Goal: Information Seeking & Learning: Learn about a topic

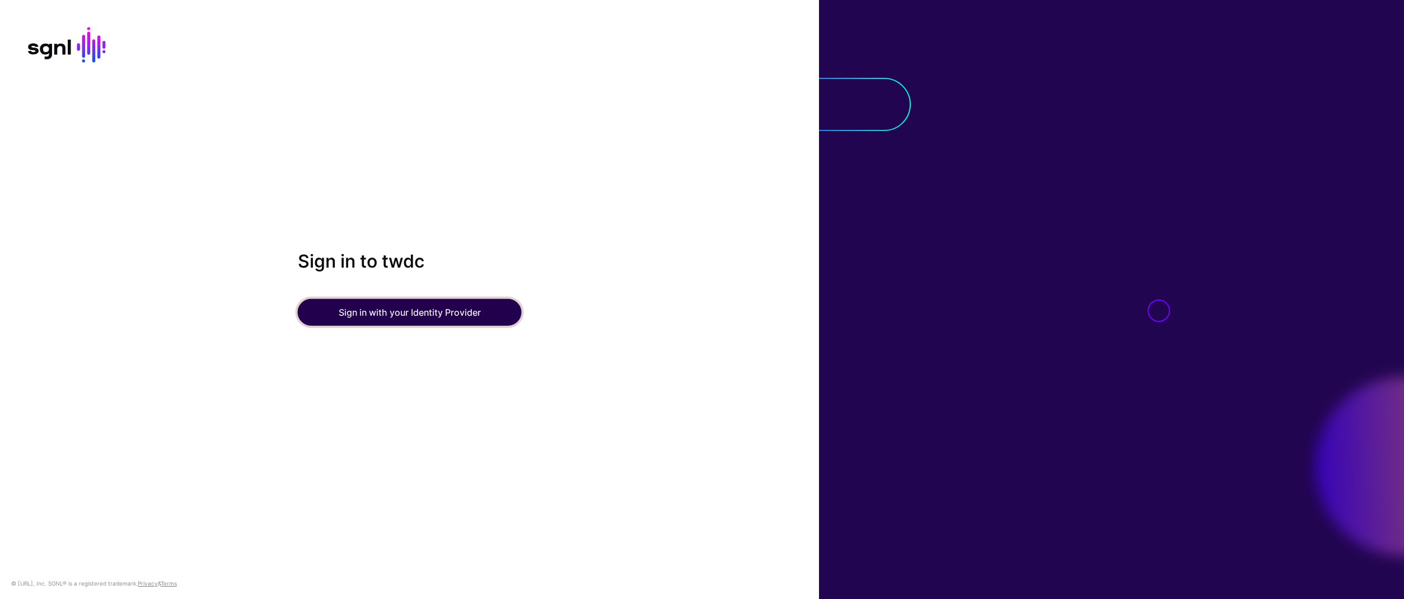
click at [442, 310] on button "Sign in with your Identity Provider" at bounding box center [410, 312] width 224 height 27
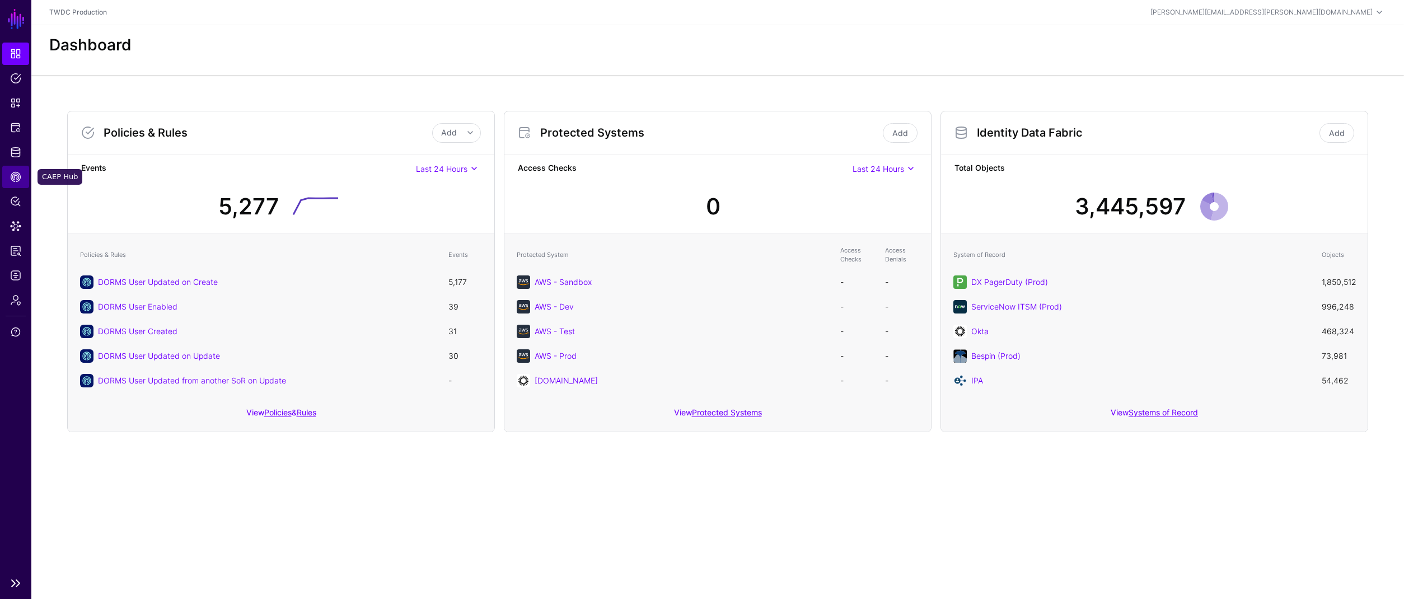
click at [14, 175] on span "CAEP Hub" at bounding box center [15, 176] width 11 height 11
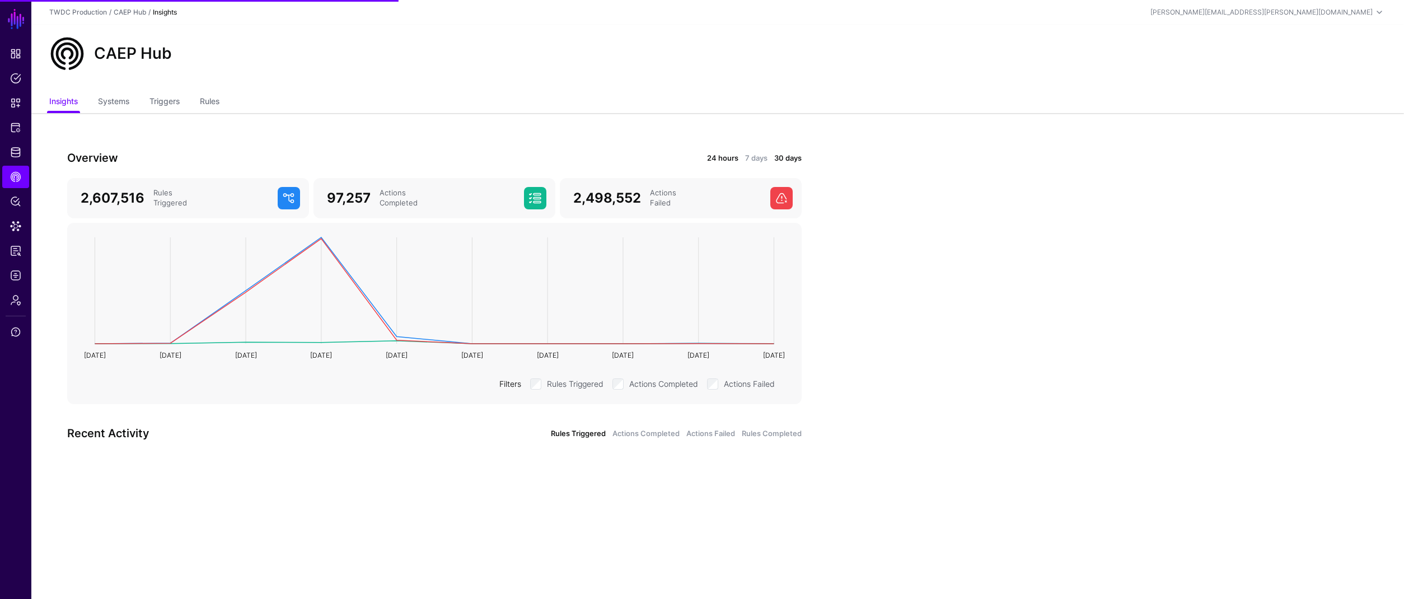
click at [710, 155] on link "24 hours" at bounding box center [722, 158] width 31 height 11
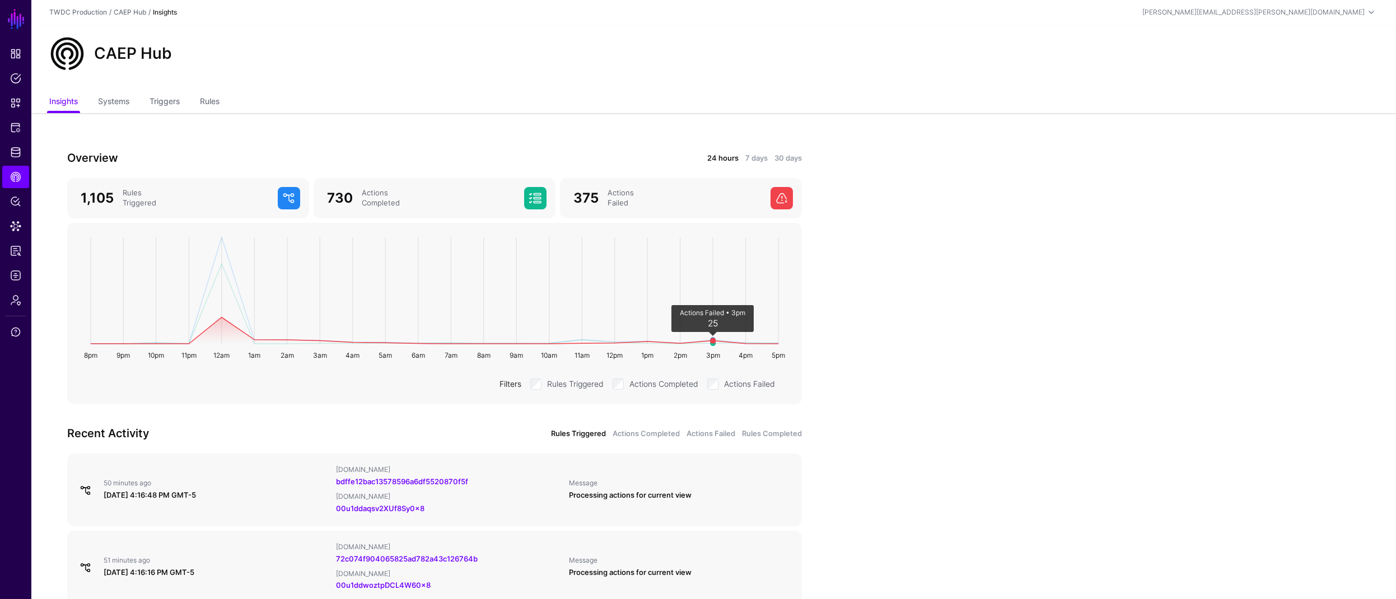
click at [713, 339] on circle at bounding box center [713, 341] width 6 height 6
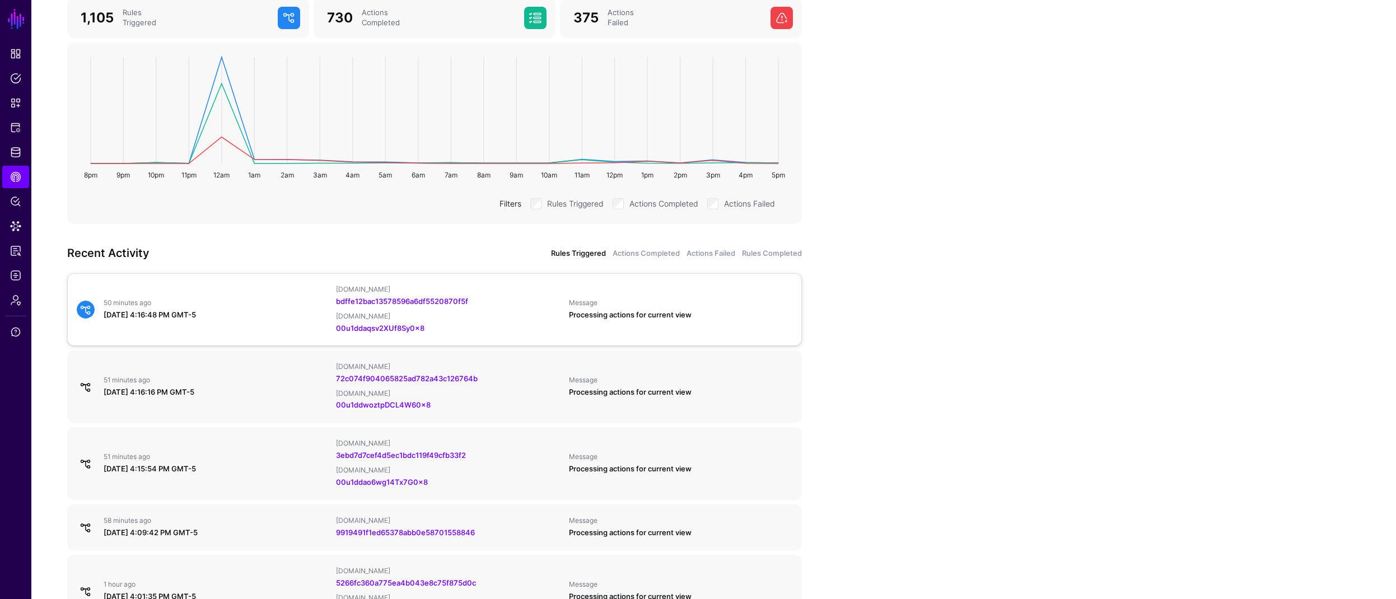
scroll to position [262, 0]
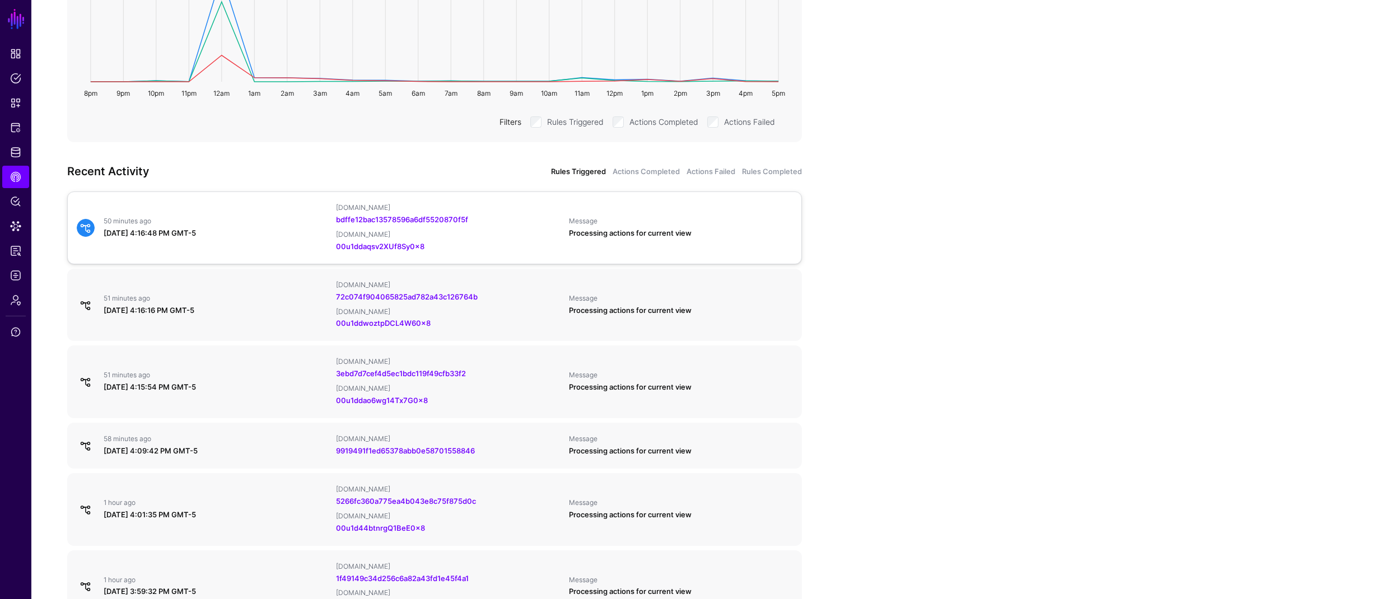
click at [267, 242] on div "50 minutes ago [DATE] 4:16:48 PM GMT-5 [DOMAIN_NAME] bdffe12bac13578596a6df5520…" at bounding box center [434, 227] width 724 height 49
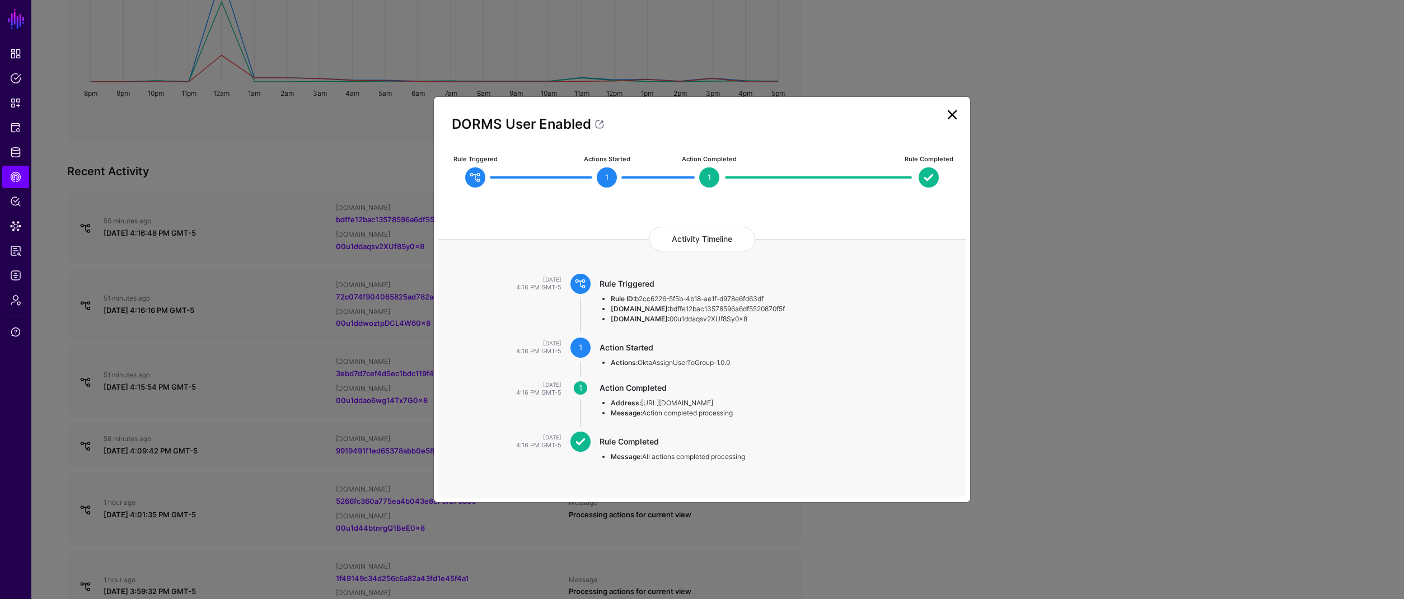
click at [268, 314] on ngb-modal-window "DORMS User Enabled Rule Triggered Actions Started 1 Action Completed 1 Rule Com…" at bounding box center [702, 299] width 1404 height 599
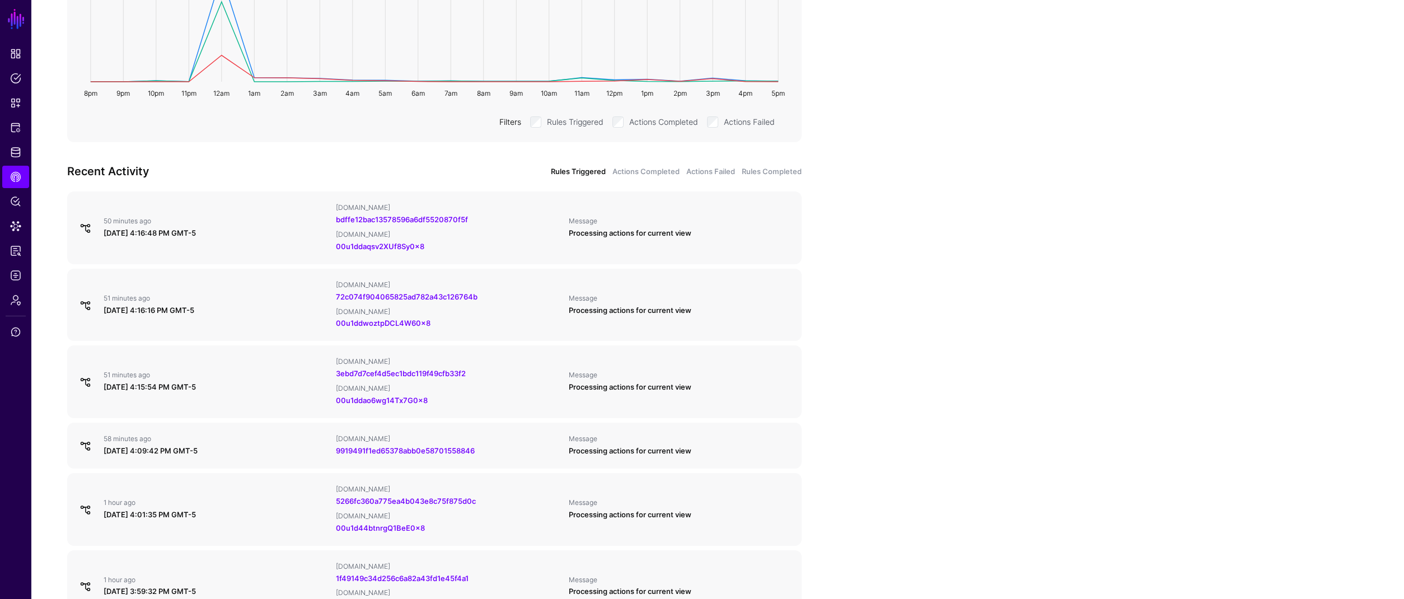
click at [262, 315] on div "August 20, 2025 at 4:16:16 PM GMT-5" at bounding box center [215, 310] width 223 height 11
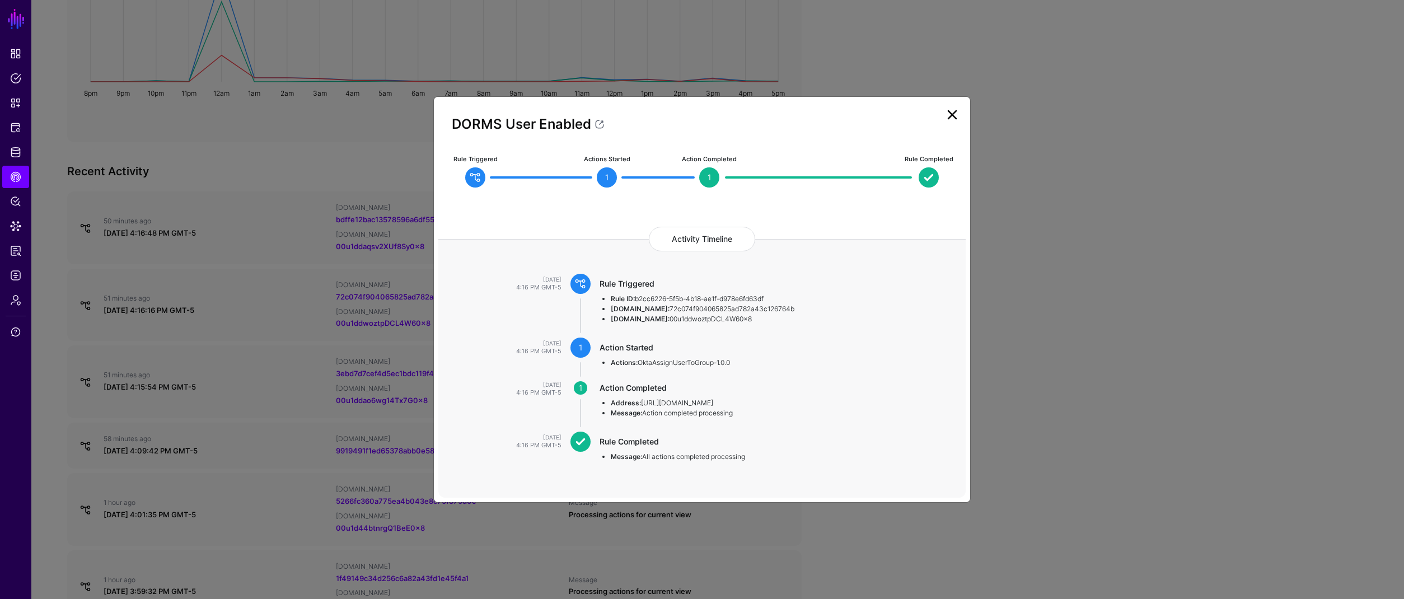
click at [264, 383] on ngb-modal-window "DORMS User Enabled Rule Triggered Actions Started 1 Action Completed 1 Rule Com…" at bounding box center [702, 299] width 1404 height 599
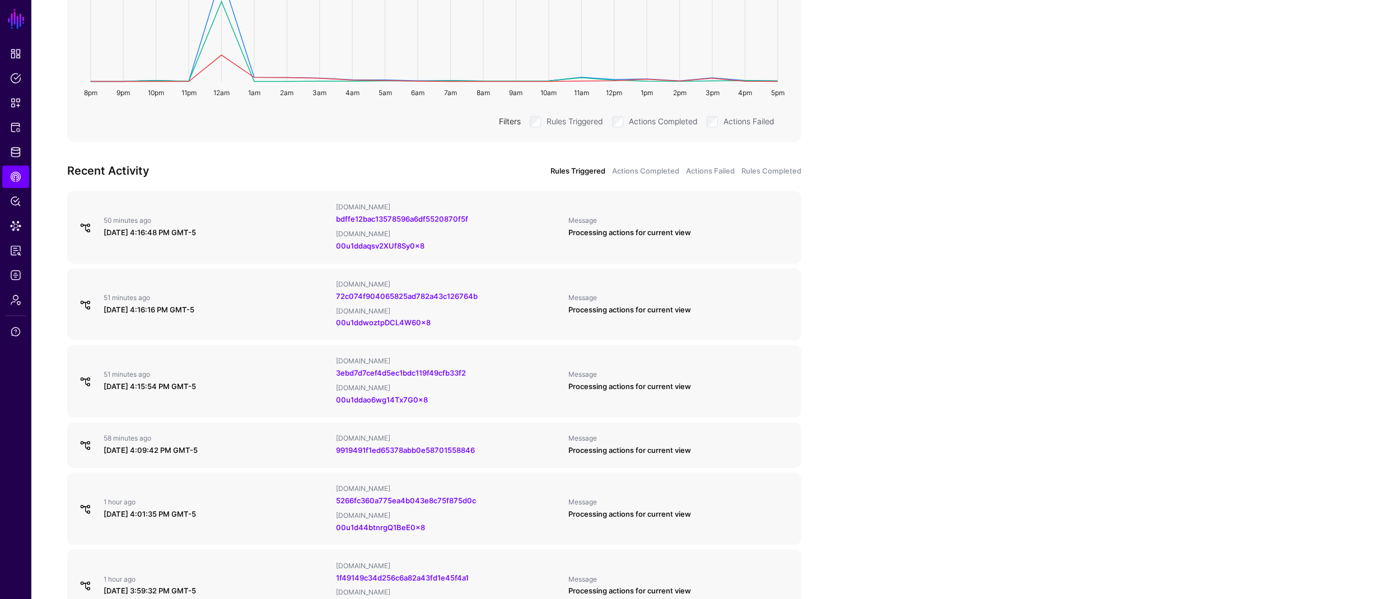
click at [261, 389] on div "August 20, 2025 at 4:15:54 PM GMT-5" at bounding box center [215, 387] width 223 height 11
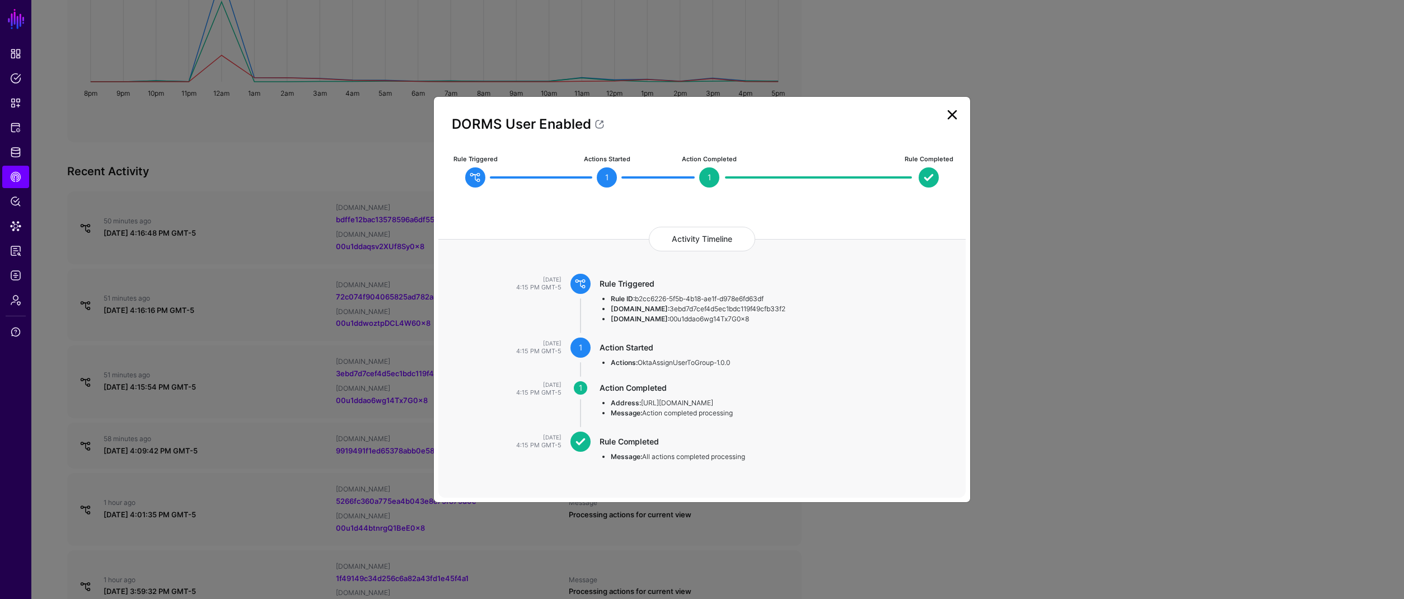
click at [263, 403] on ngb-modal-window "DORMS User Enabled Rule Triggered Actions Started 1 Action Completed 1 Rule Com…" at bounding box center [702, 299] width 1404 height 599
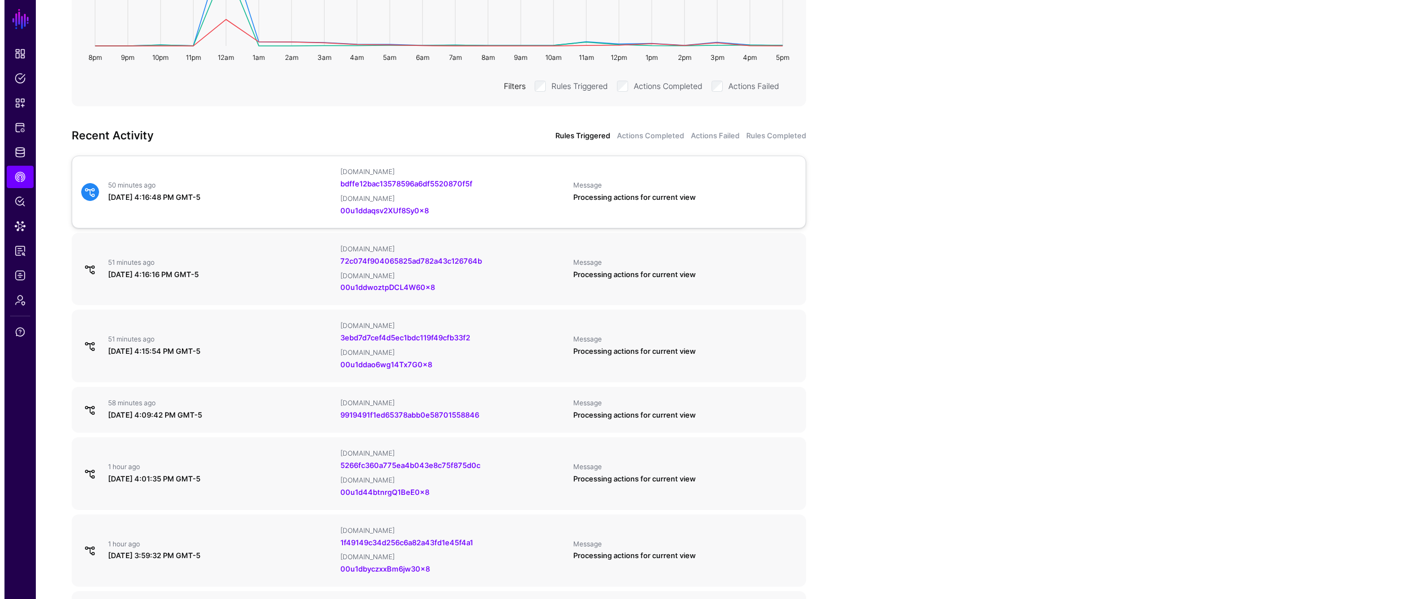
scroll to position [394, 0]
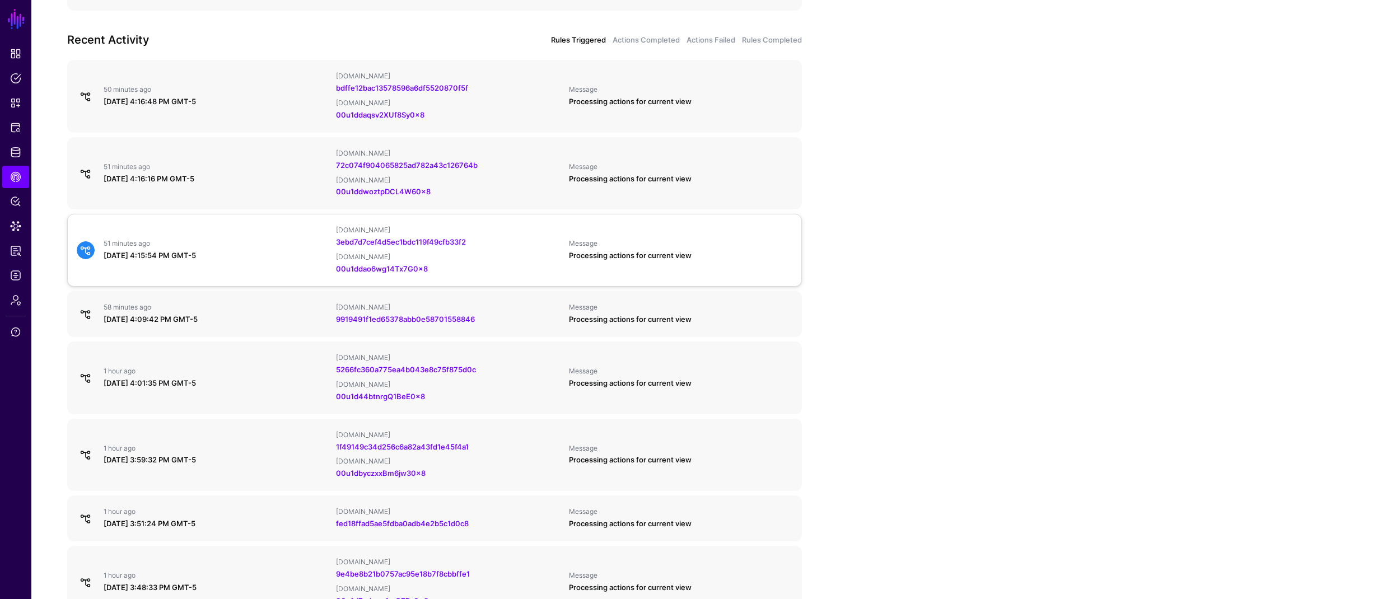
click at [263, 241] on div "51 minutes ago" at bounding box center [215, 243] width 223 height 9
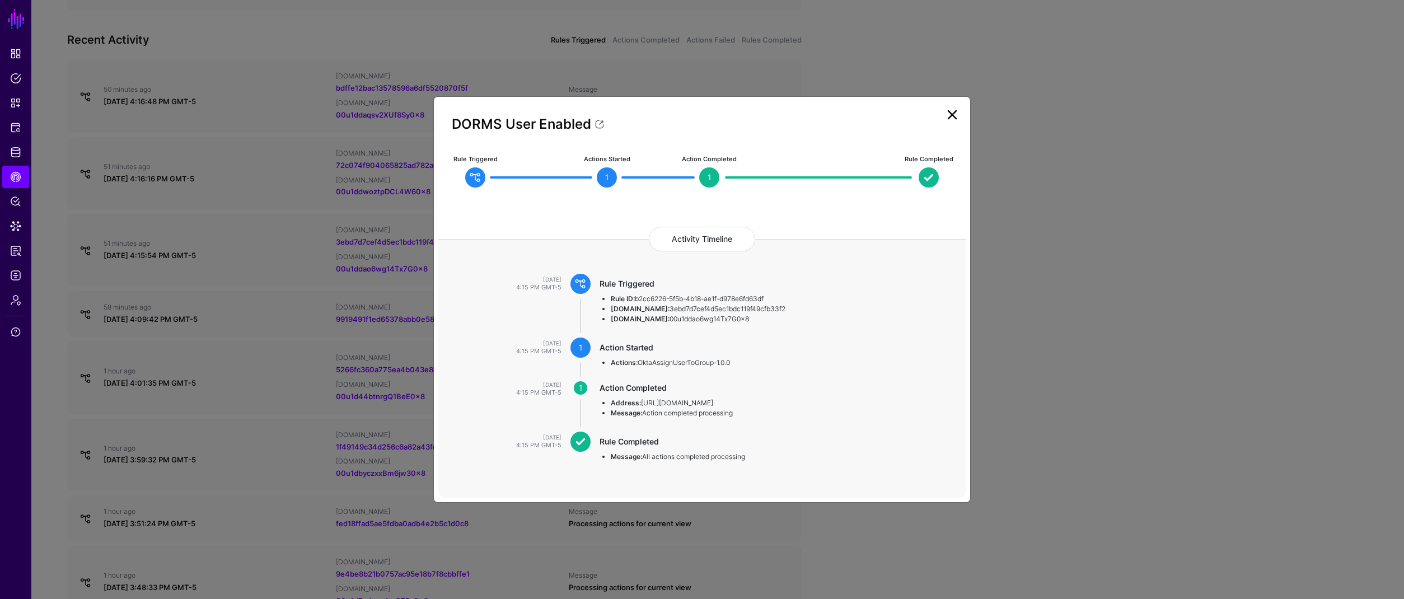
click at [252, 340] on ngb-modal-window "DORMS User Enabled Rule Triggered Actions Started 1 Action Completed 1 Rule Com…" at bounding box center [702, 299] width 1404 height 599
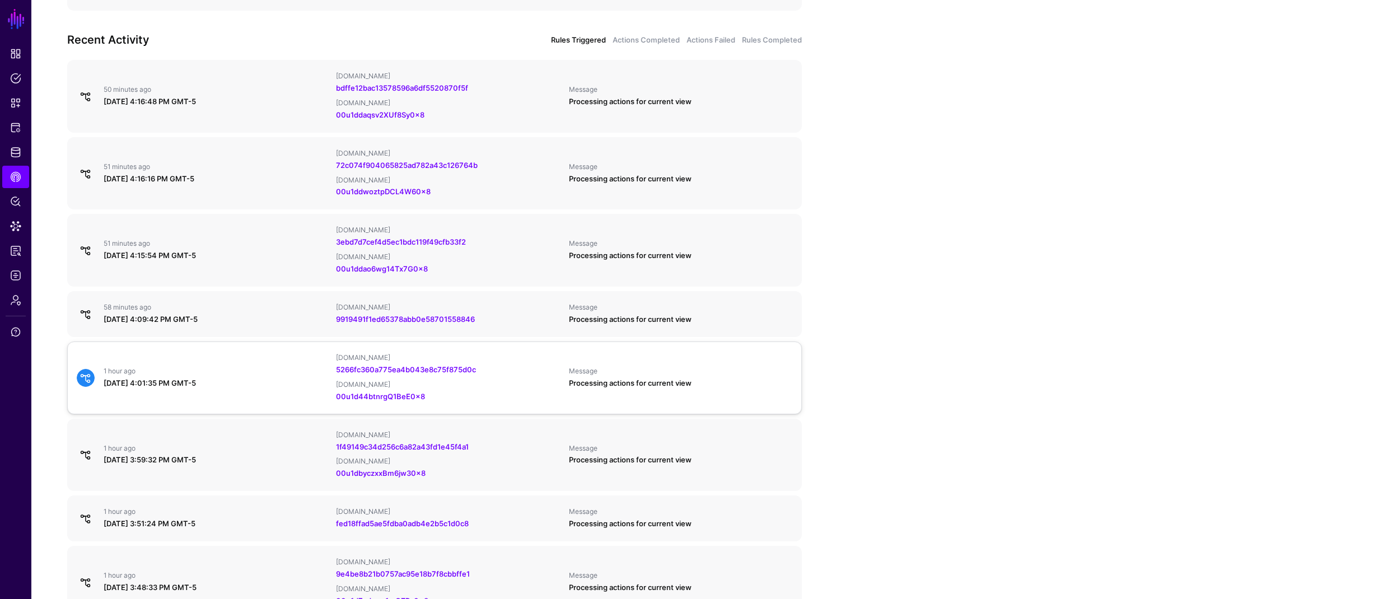
click at [272, 356] on div "1 hour ago August 20, 2025 at 4:01:35 PM GMT-5 IPAUsers.id 5266fc360a775ea4b043…" at bounding box center [434, 377] width 724 height 49
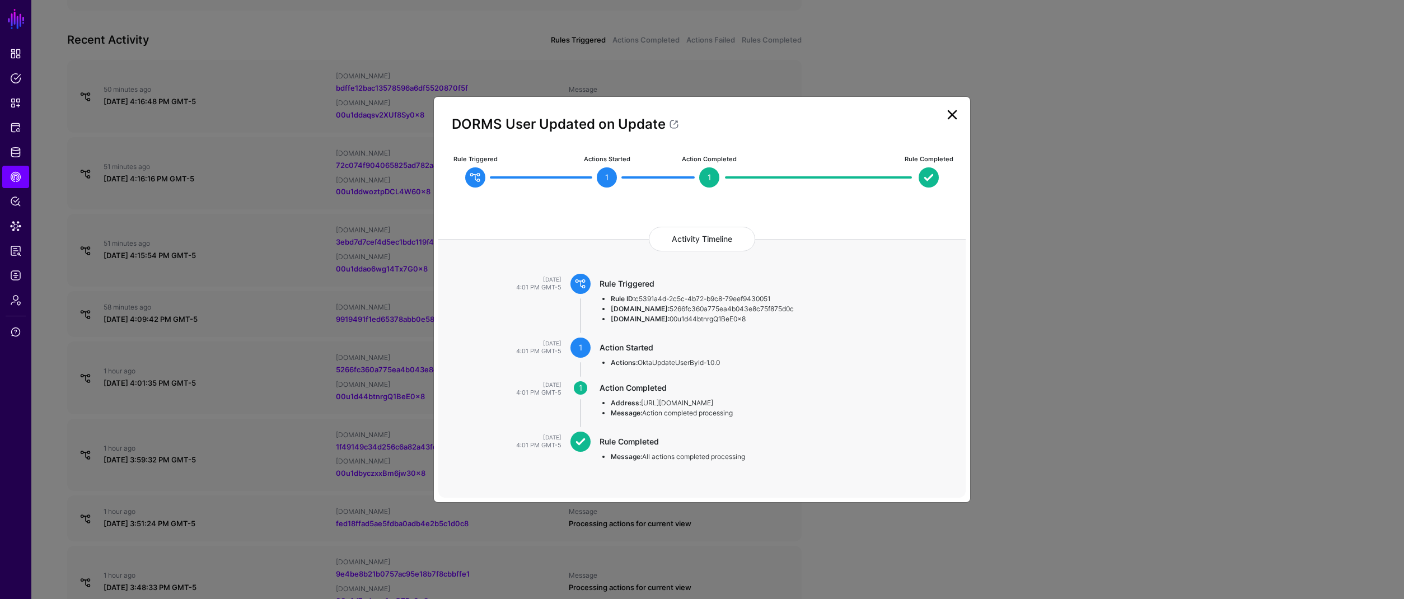
click at [273, 357] on ngb-modal-window "DORMS User Updated on Update Rule Triggered Actions Started 1 Action Completed …" at bounding box center [702, 299] width 1404 height 599
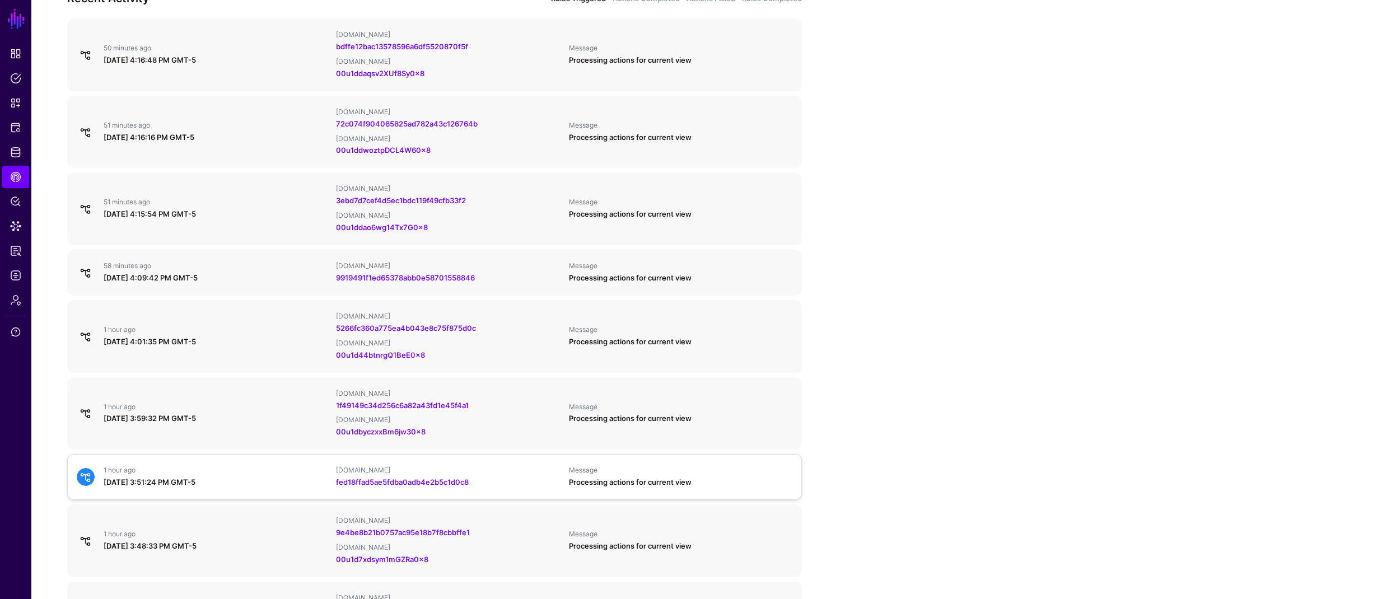
scroll to position [596, 0]
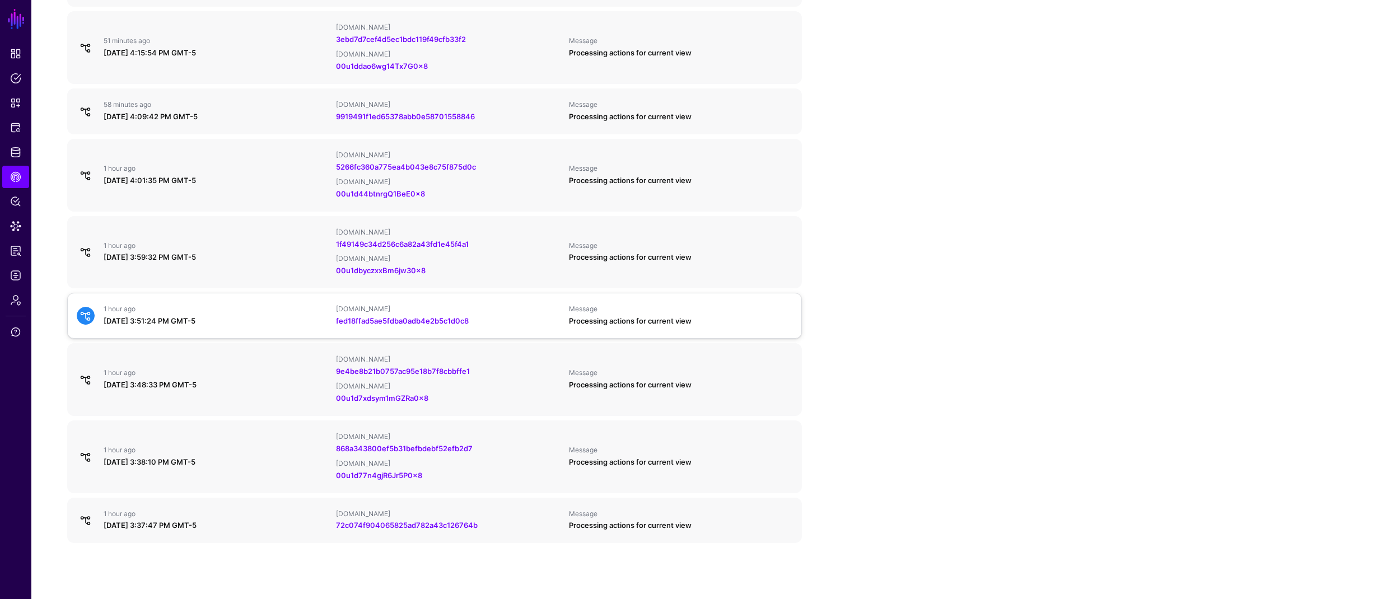
click at [283, 319] on div "August 20, 2025 at 3:51:24 PM GMT-5" at bounding box center [215, 321] width 223 height 11
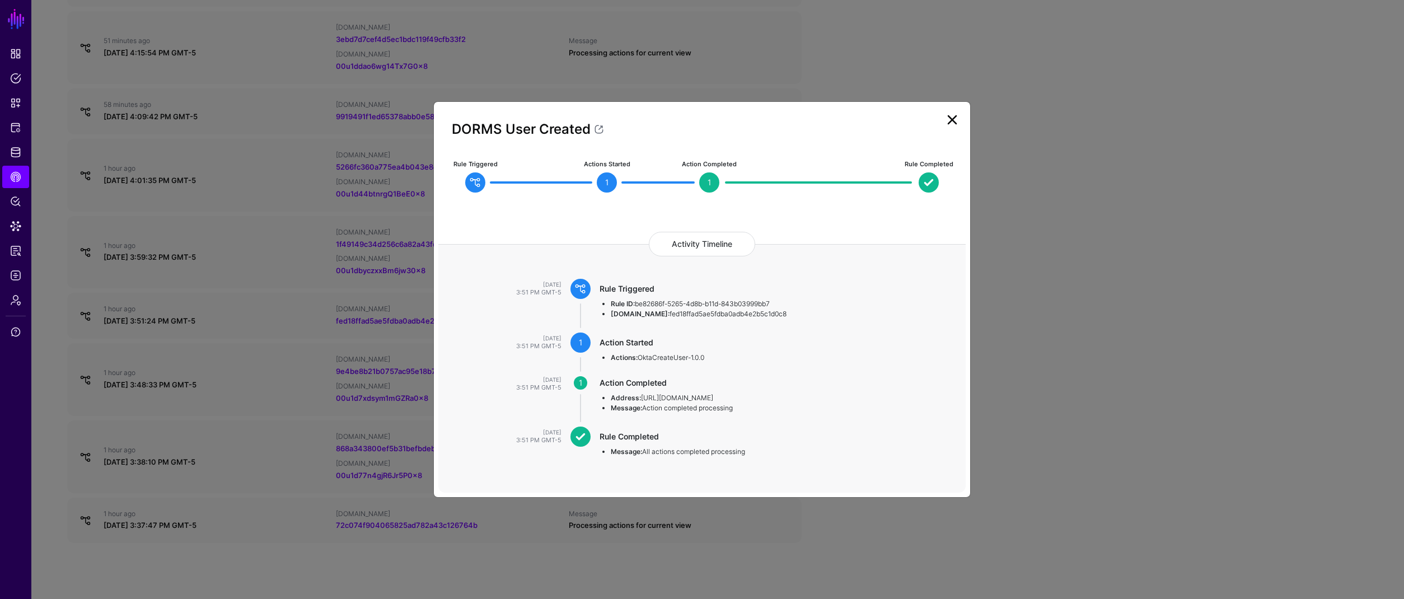
click at [283, 319] on ngb-modal-window "DORMS User Created Rule Triggered Actions Started 1 Action Completed 1 Rule Com…" at bounding box center [702, 299] width 1404 height 599
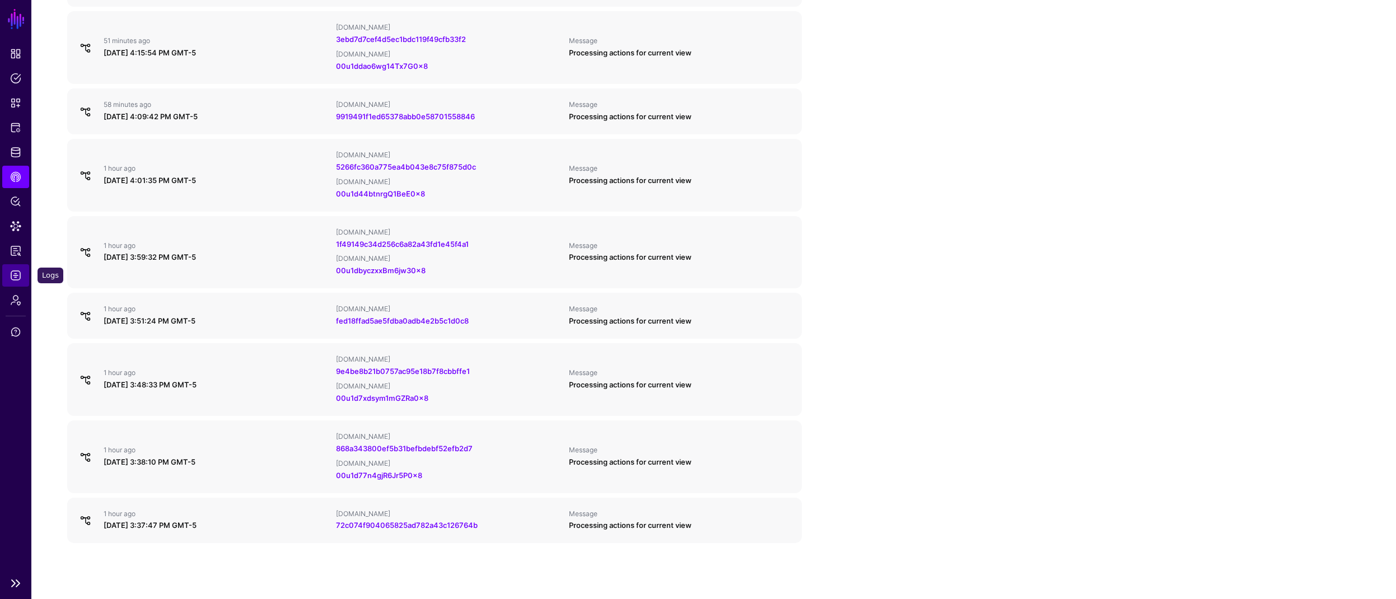
click at [16, 275] on span "Logs" at bounding box center [15, 275] width 11 height 11
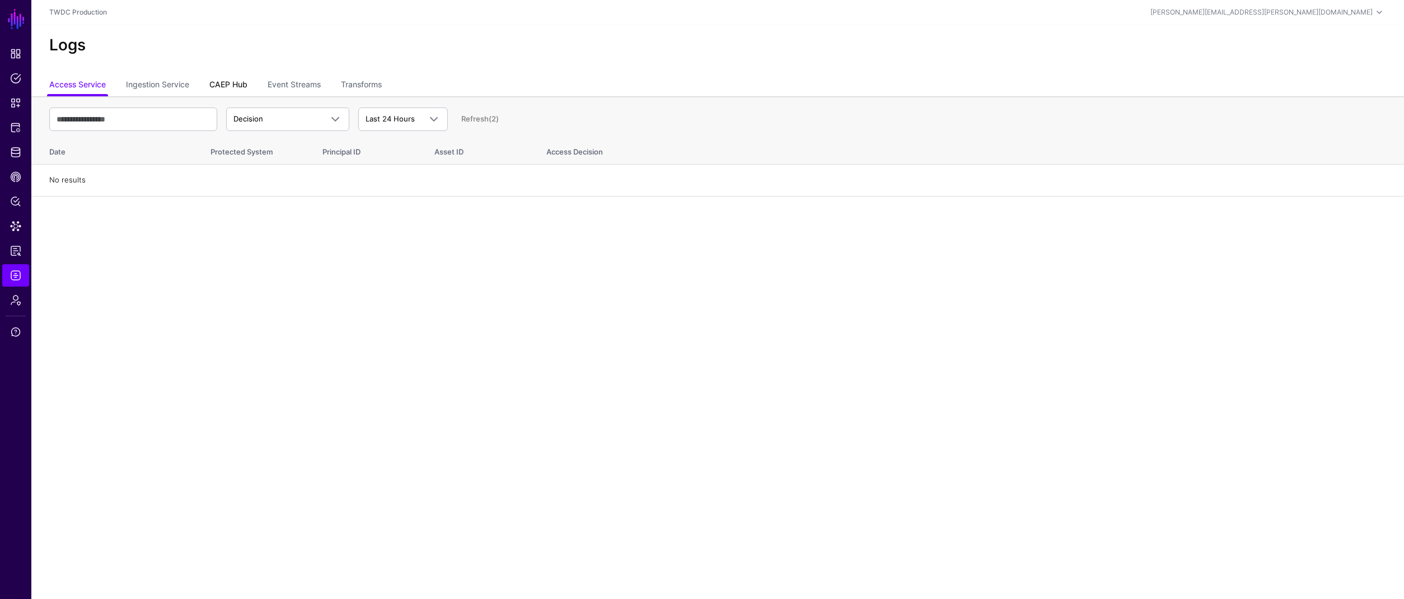
click at [218, 85] on link "CAEP Hub" at bounding box center [228, 85] width 38 height 21
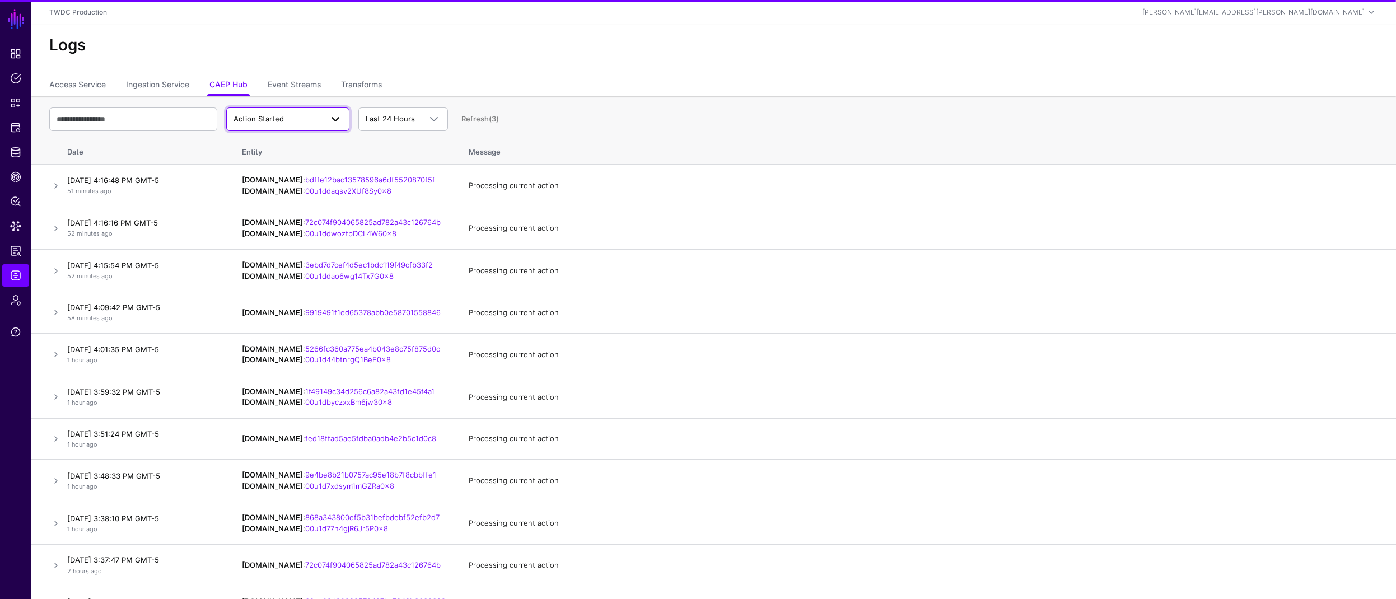
click at [277, 119] on span "Action Started" at bounding box center [258, 118] width 50 height 9
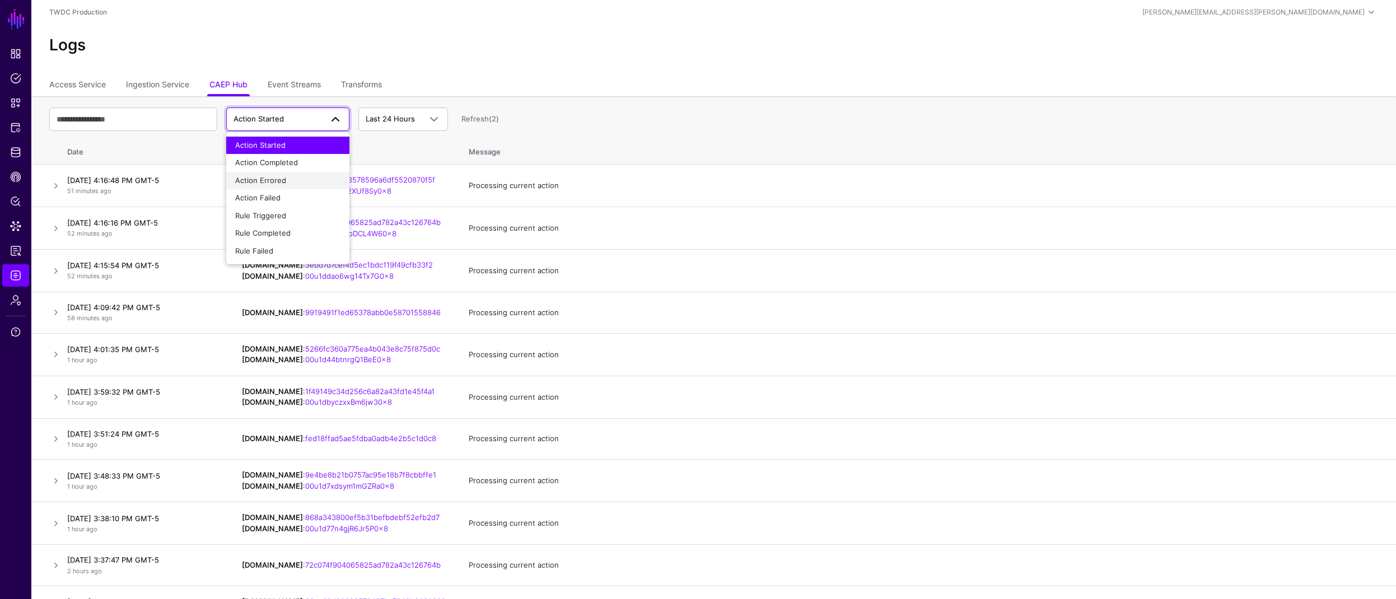
click at [275, 185] on div "Action Errored" at bounding box center [287, 180] width 105 height 11
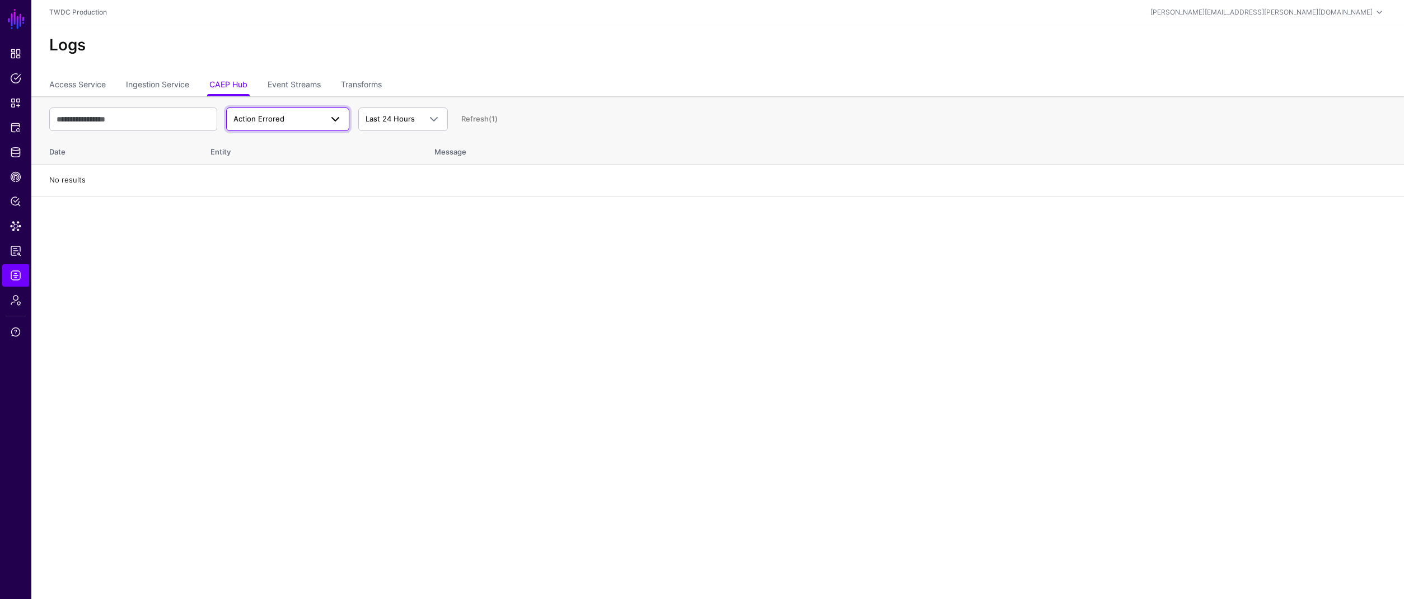
click at [279, 118] on span "Action Errored" at bounding box center [258, 118] width 51 height 9
click at [268, 200] on span "Action Failed" at bounding box center [257, 197] width 45 height 9
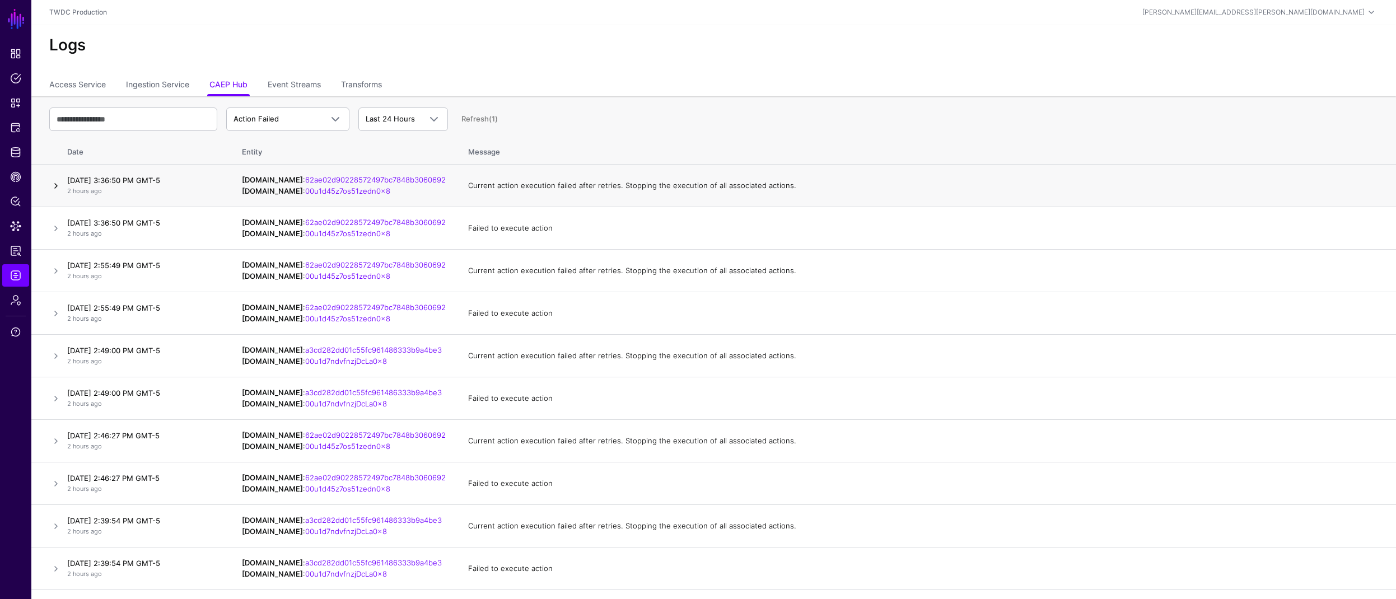
click at [55, 188] on link at bounding box center [55, 185] width 13 height 13
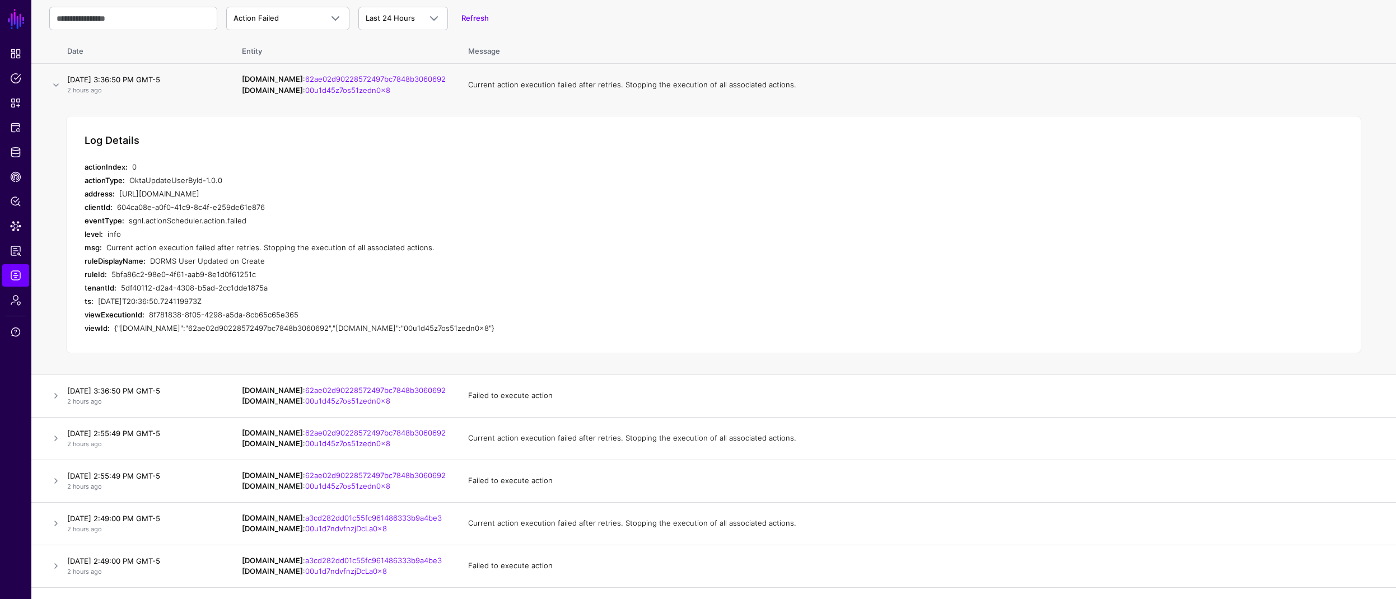
scroll to position [167, 0]
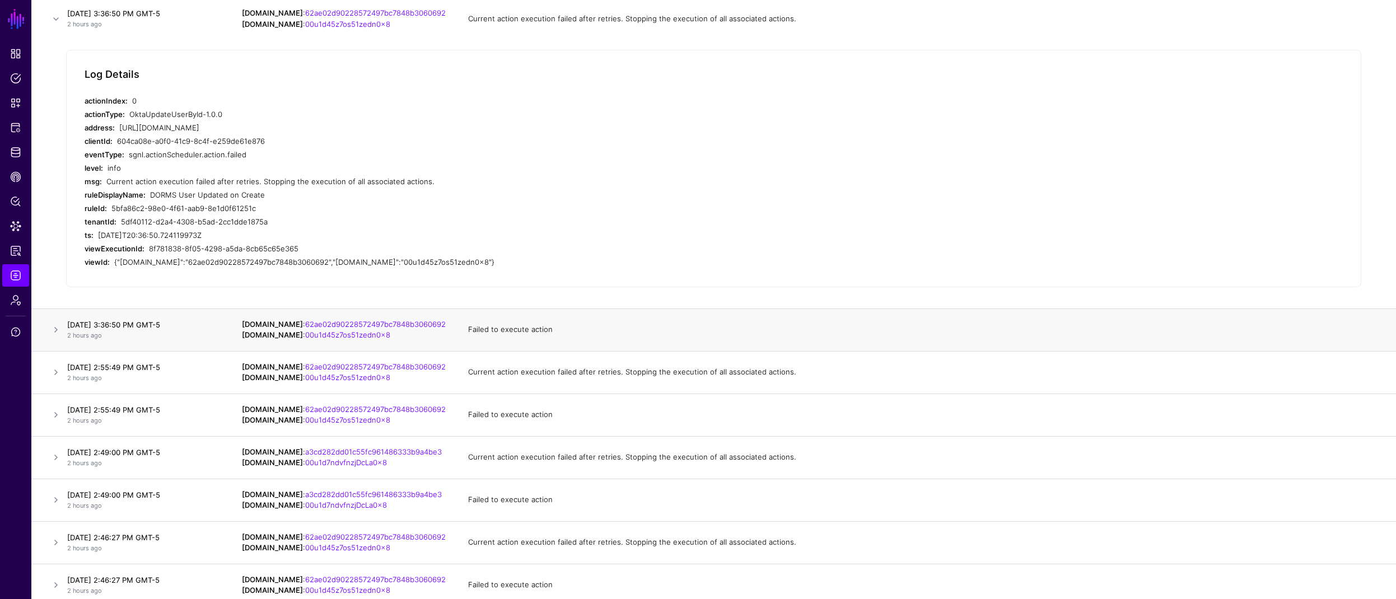
click at [46, 331] on td at bounding box center [46, 329] width 31 height 43
click at [68, 326] on h4 "August 20, 2025 at 3:36:50 PM GMT-5" at bounding box center [143, 325] width 152 height 10
click at [65, 334] on td "August 20, 2025 at 3:36:50 PM GMT-5 2 hours ago" at bounding box center [147, 329] width 168 height 43
click at [60, 333] on link at bounding box center [55, 329] width 13 height 13
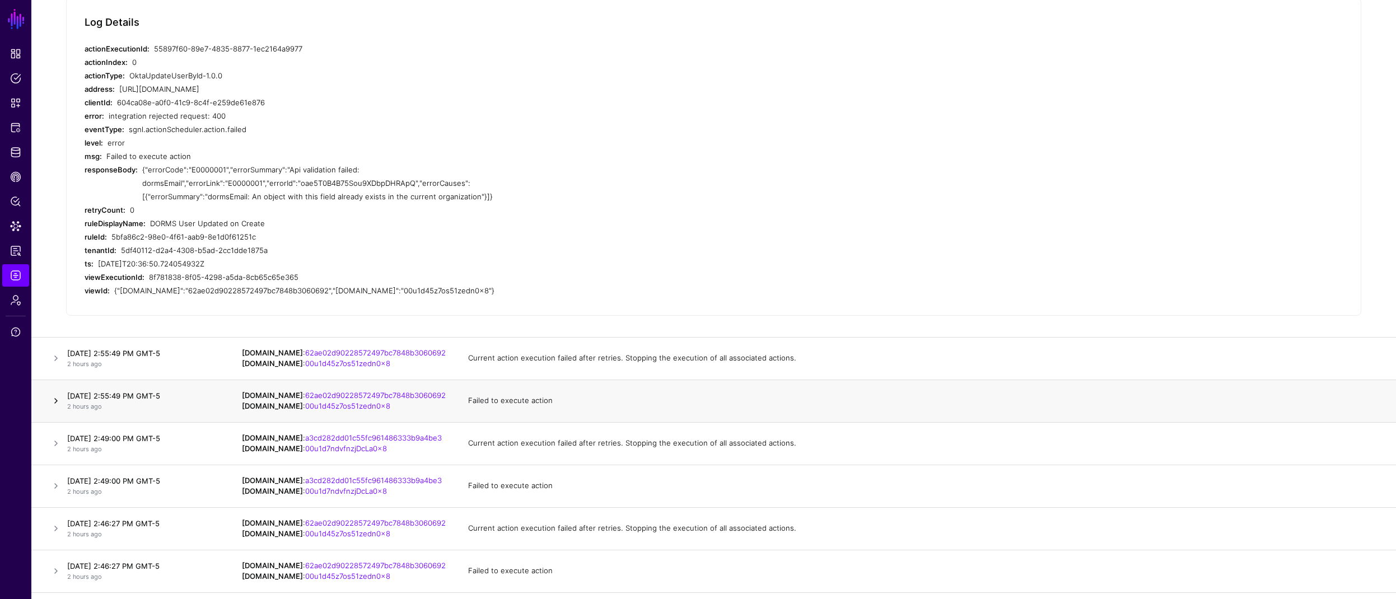
scroll to position [264, 0]
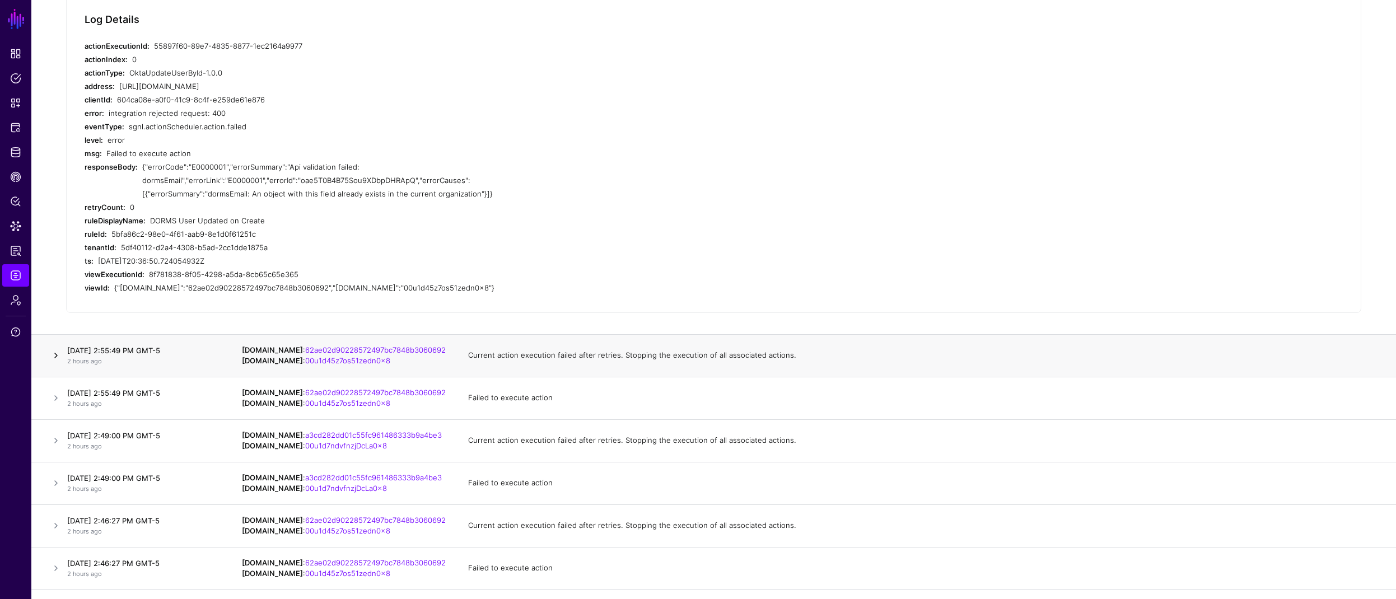
click at [55, 354] on link at bounding box center [55, 355] width 13 height 13
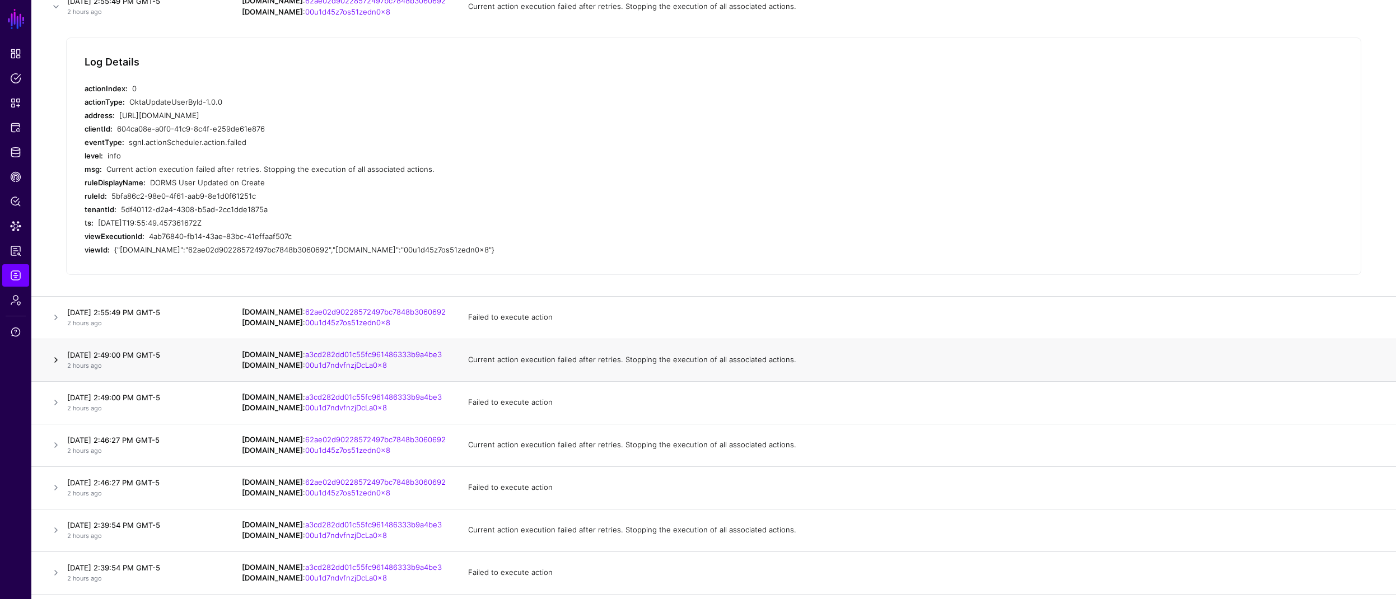
click at [55, 359] on link at bounding box center [55, 359] width 13 height 13
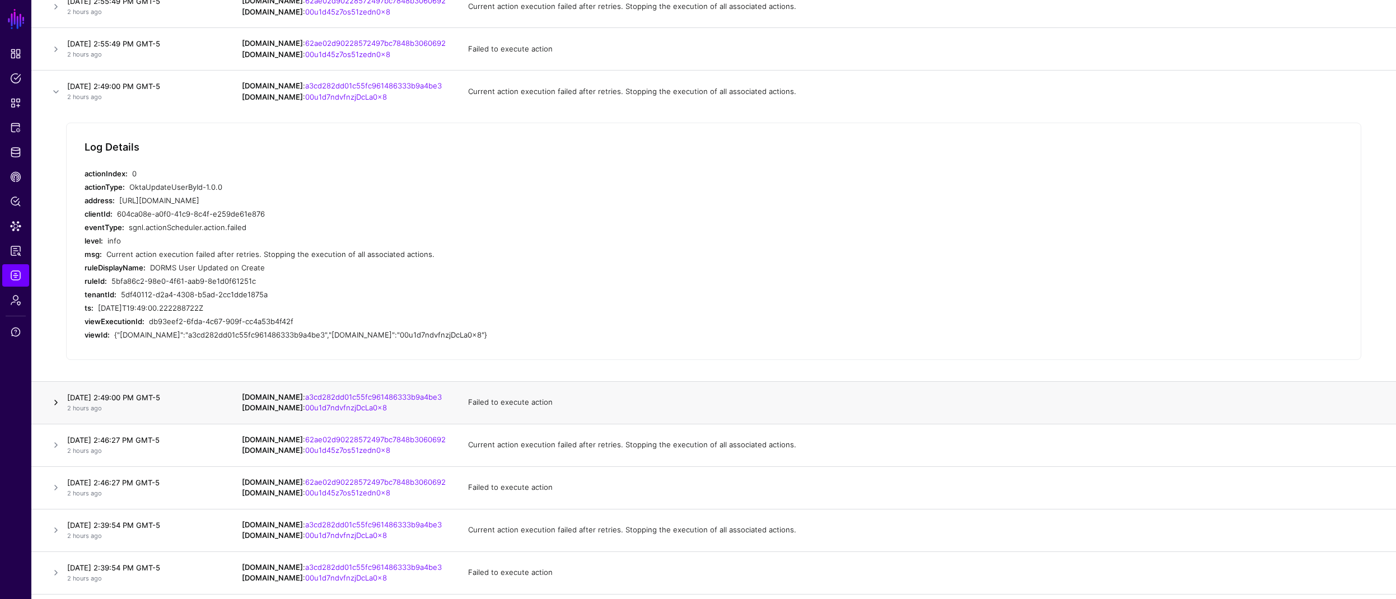
click at [55, 399] on link at bounding box center [55, 402] width 13 height 13
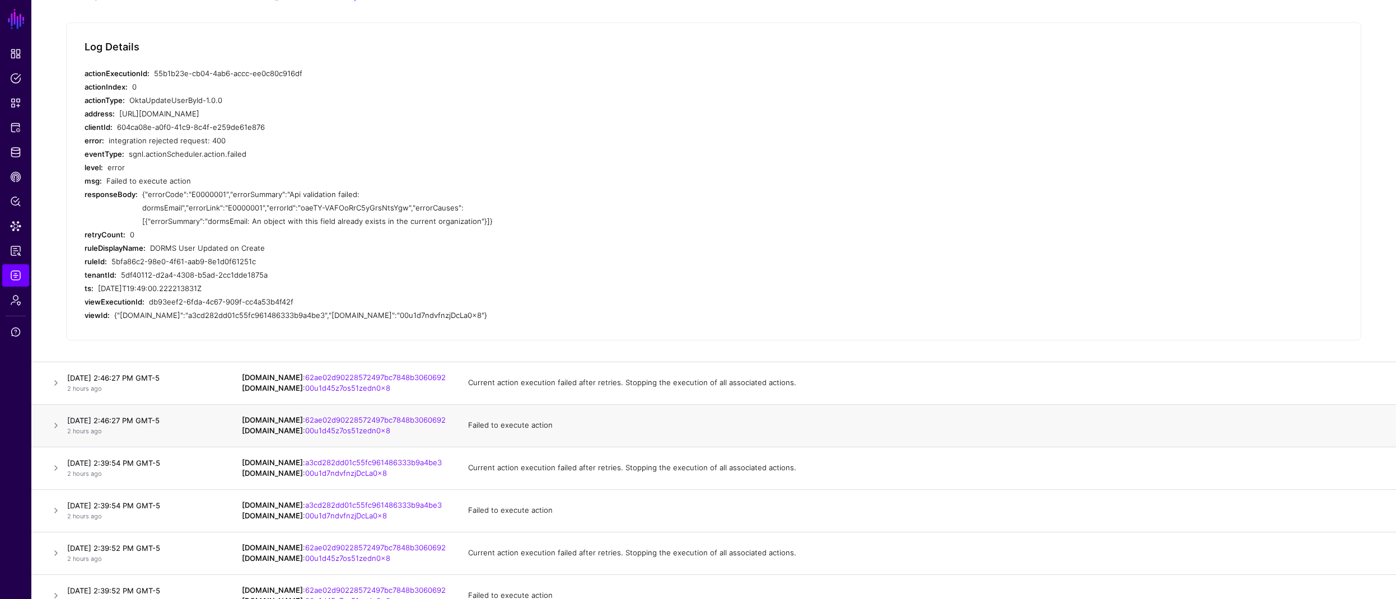
scroll to position [441, 0]
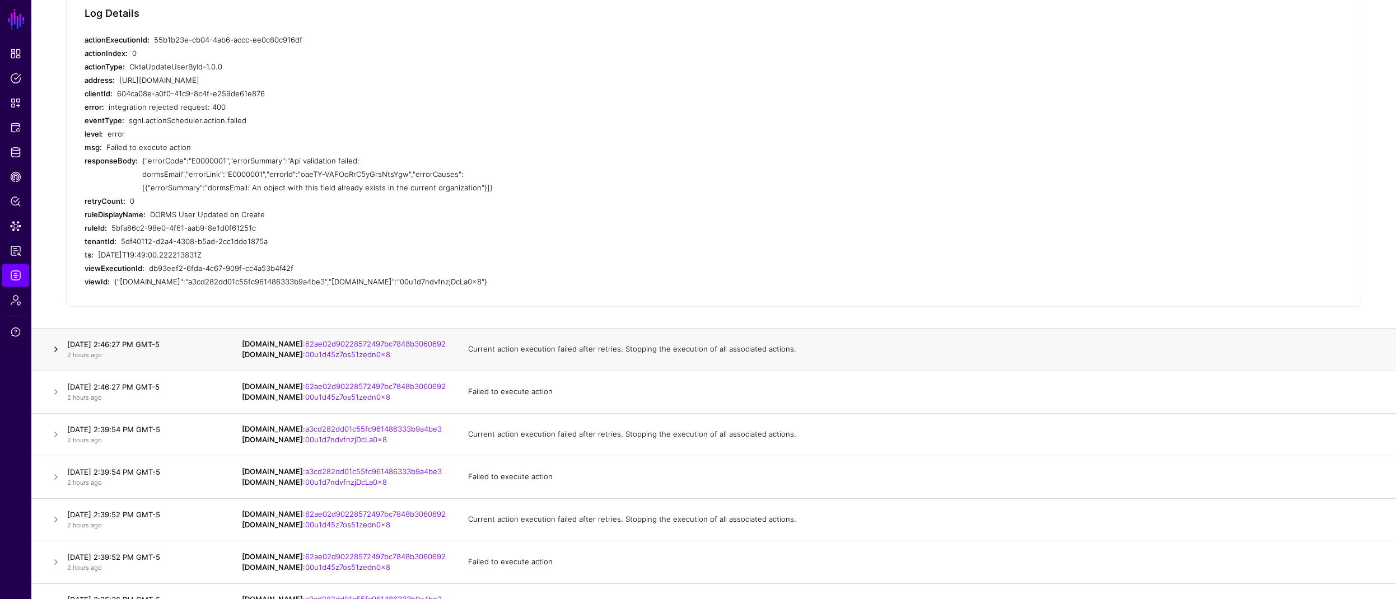
click at [56, 347] on link at bounding box center [55, 349] width 13 height 13
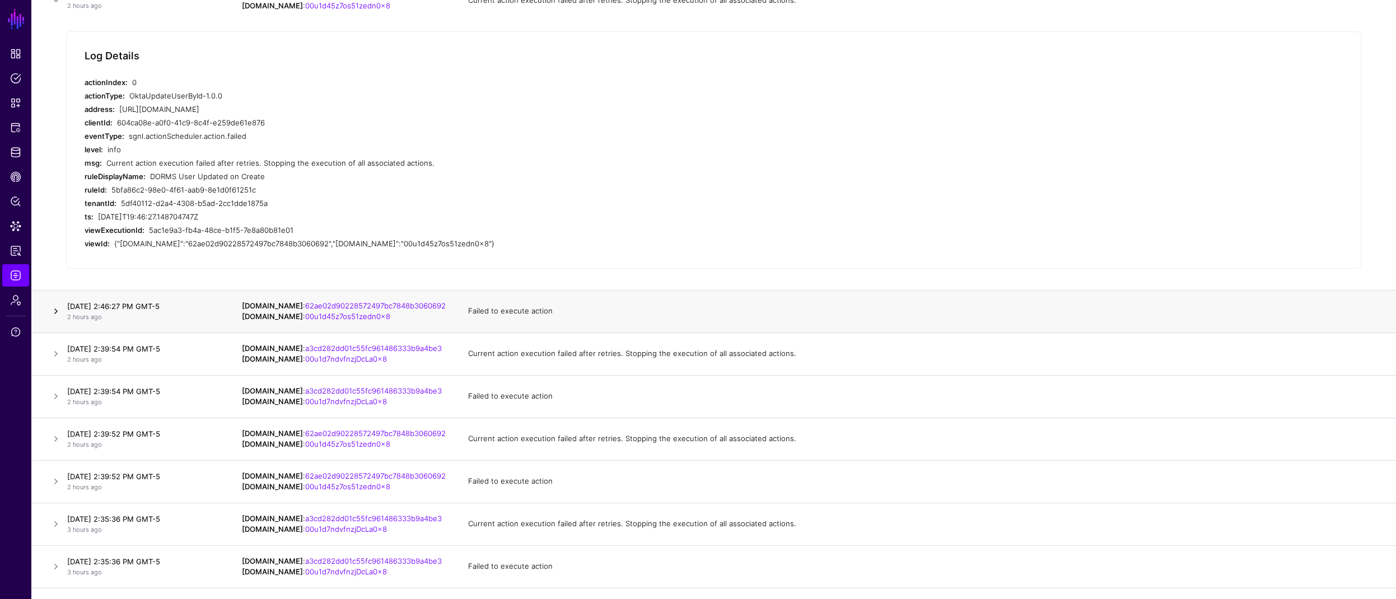
click at [55, 317] on link at bounding box center [55, 311] width 13 height 13
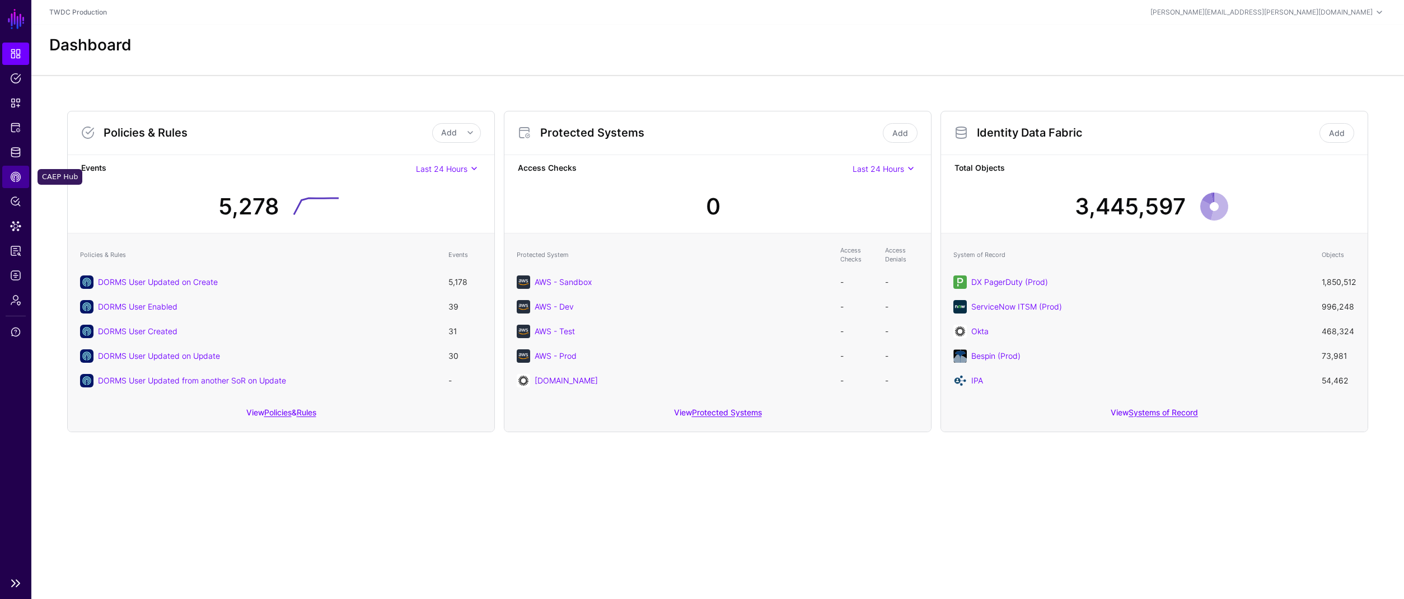
click at [13, 176] on span "CAEP Hub" at bounding box center [15, 176] width 11 height 11
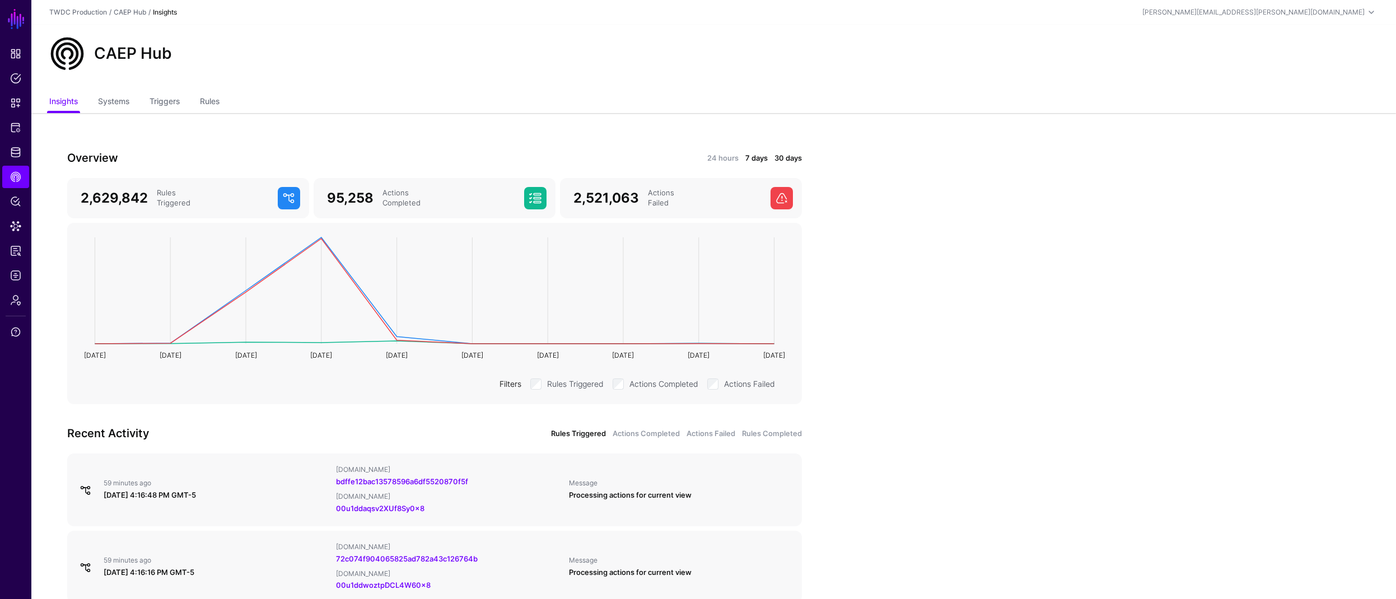
click at [756, 158] on link "7 days" at bounding box center [756, 158] width 22 height 11
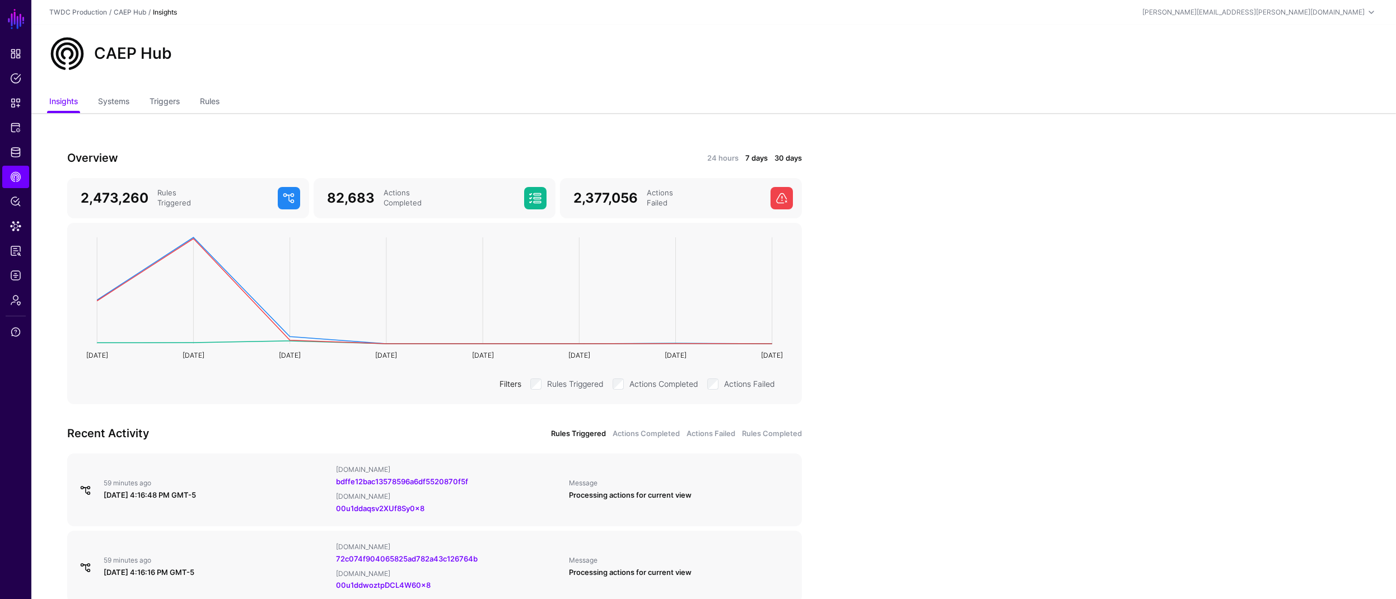
click at [796, 161] on link "30 days" at bounding box center [787, 158] width 27 height 11
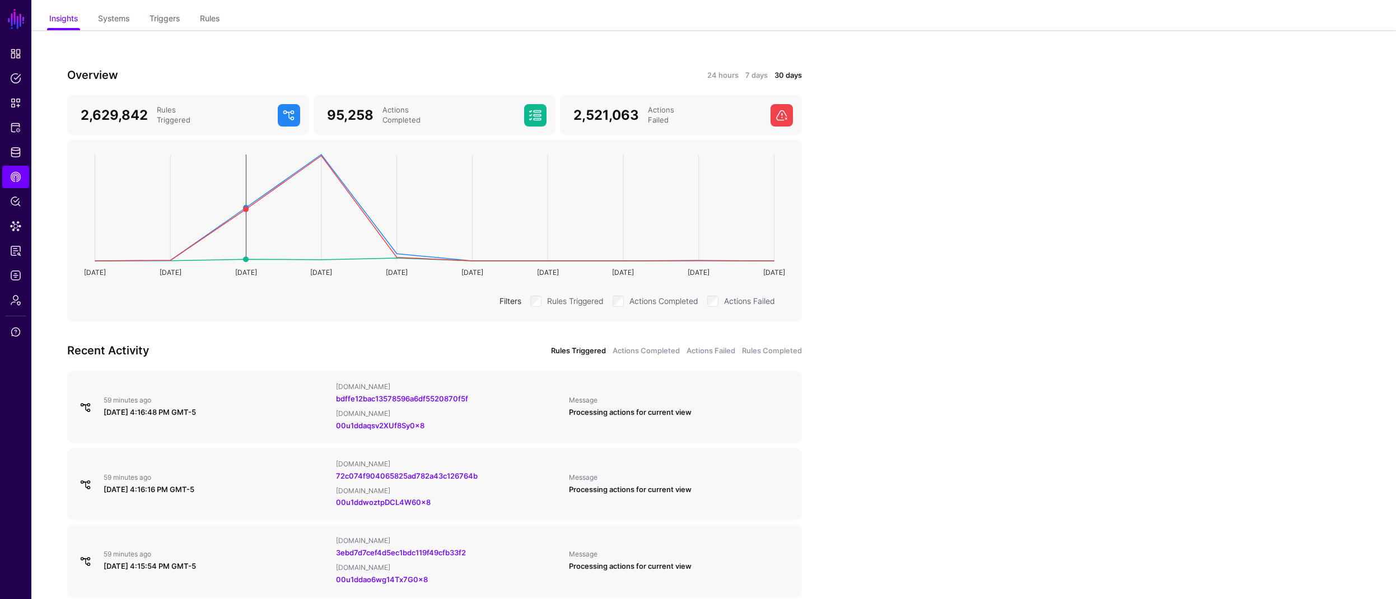
scroll to position [77, 0]
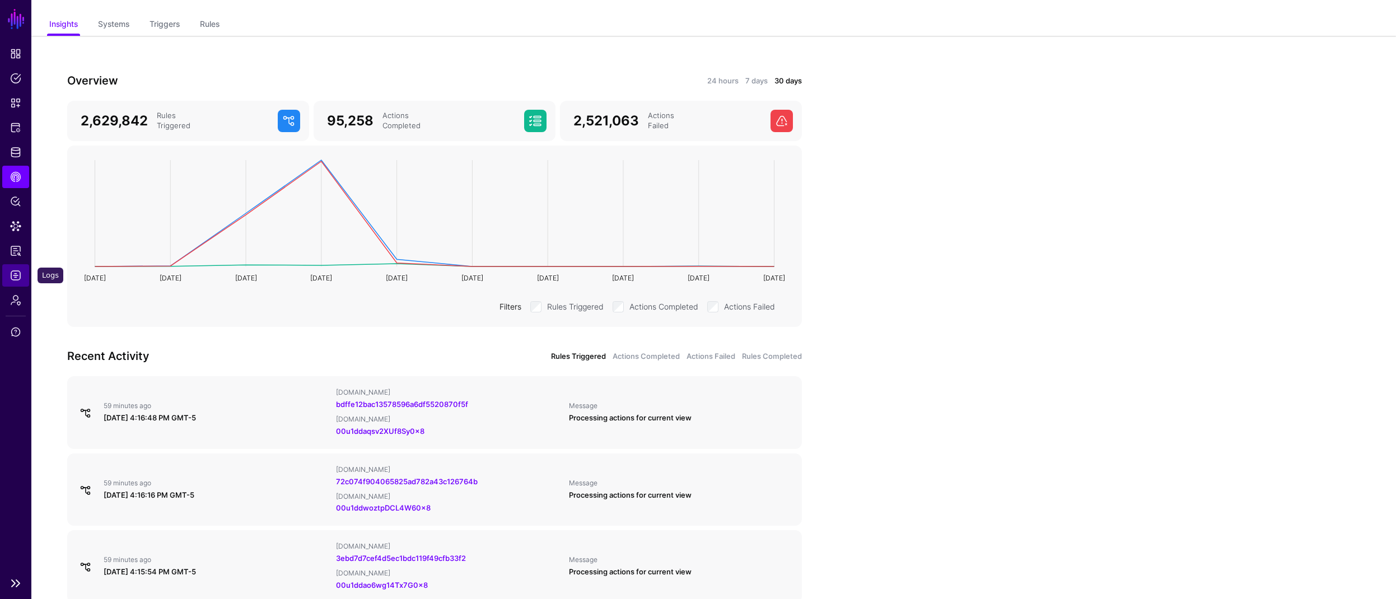
click at [16, 275] on span "Logs" at bounding box center [15, 275] width 11 height 11
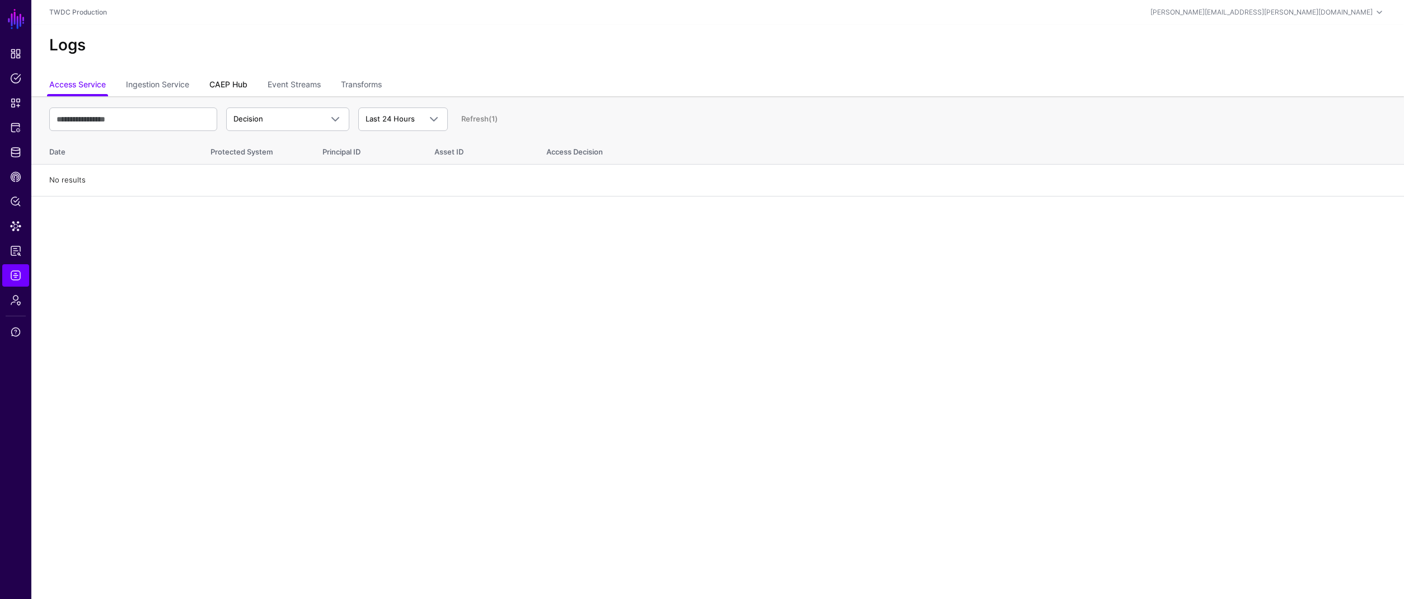
click at [239, 84] on link "CAEP Hub" at bounding box center [228, 85] width 38 height 21
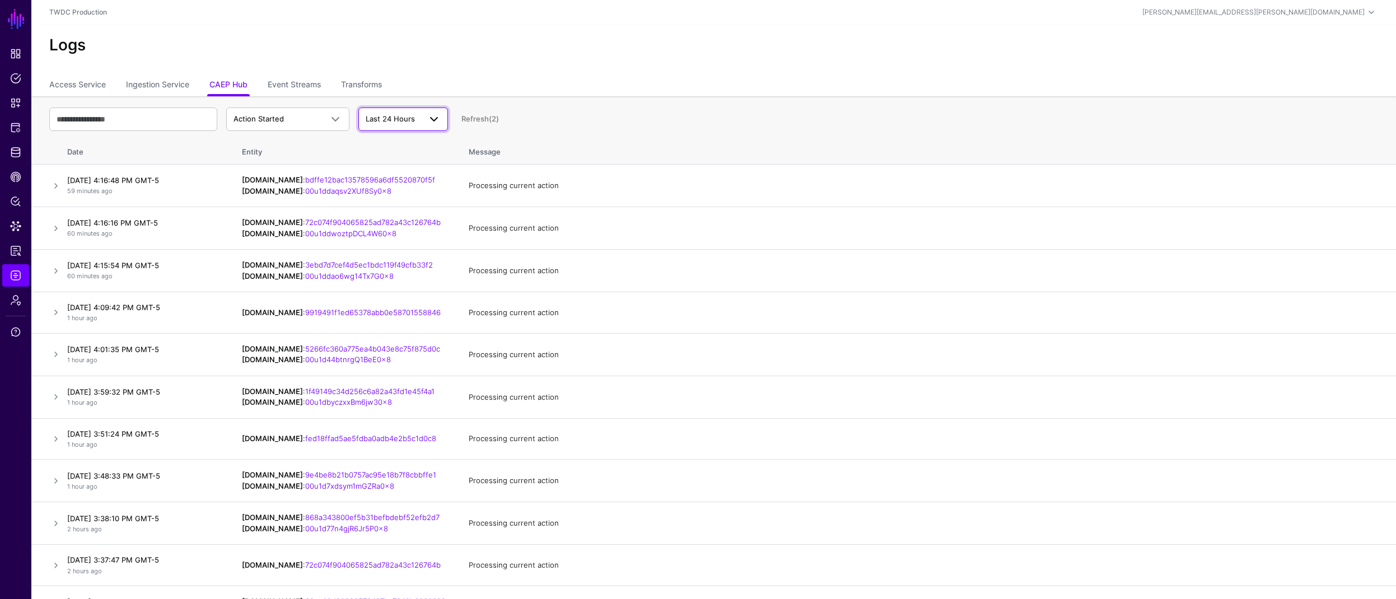
click at [375, 119] on span "Last 24 Hours" at bounding box center [390, 118] width 49 height 9
click at [382, 119] on span "Last 24 Hours" at bounding box center [390, 118] width 49 height 9
click at [167, 86] on link "Ingestion Service" at bounding box center [157, 85] width 63 height 21
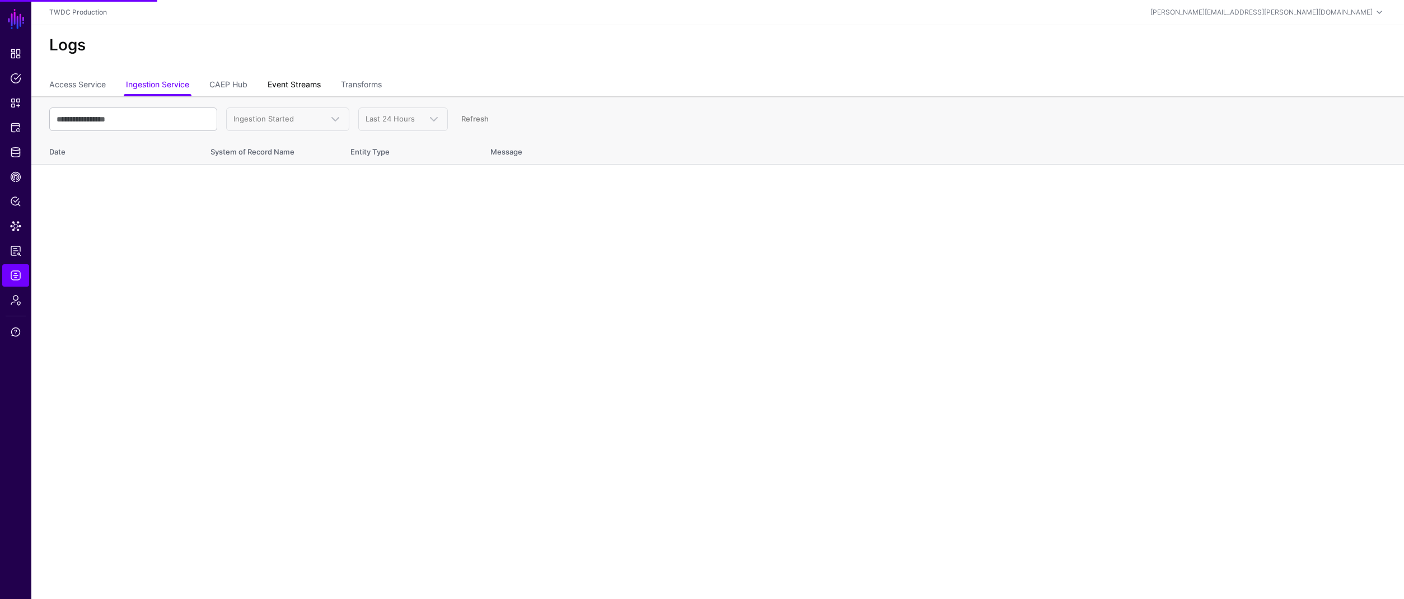
click at [282, 83] on link "Event Streams" at bounding box center [294, 85] width 53 height 21
click at [255, 120] on span "Event Received" at bounding box center [260, 118] width 54 height 9
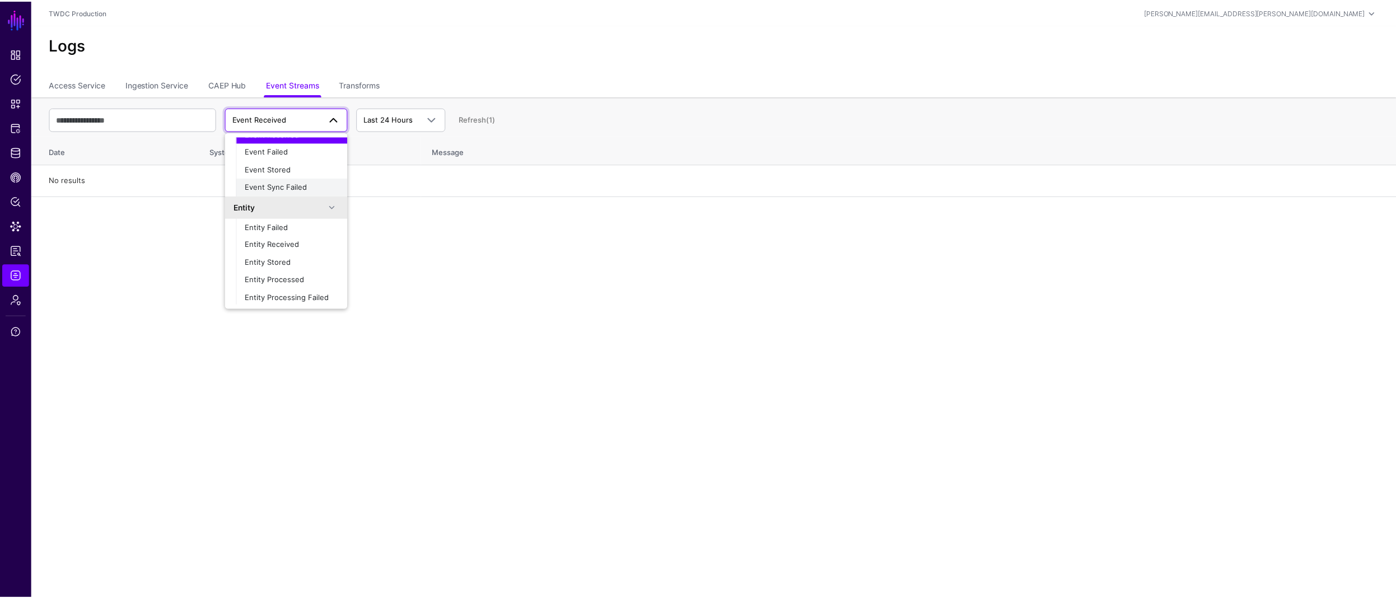
scroll to position [35, 0]
click at [286, 279] on span "Entity Processed" at bounding box center [275, 277] width 59 height 9
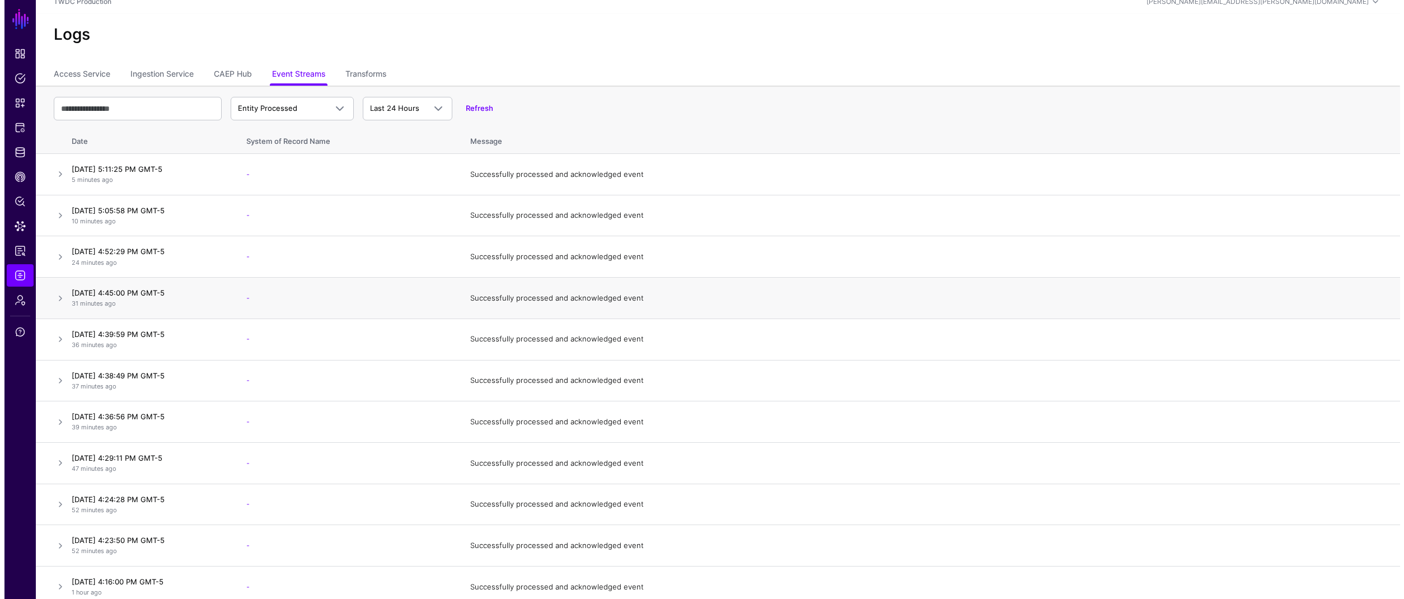
scroll to position [0, 0]
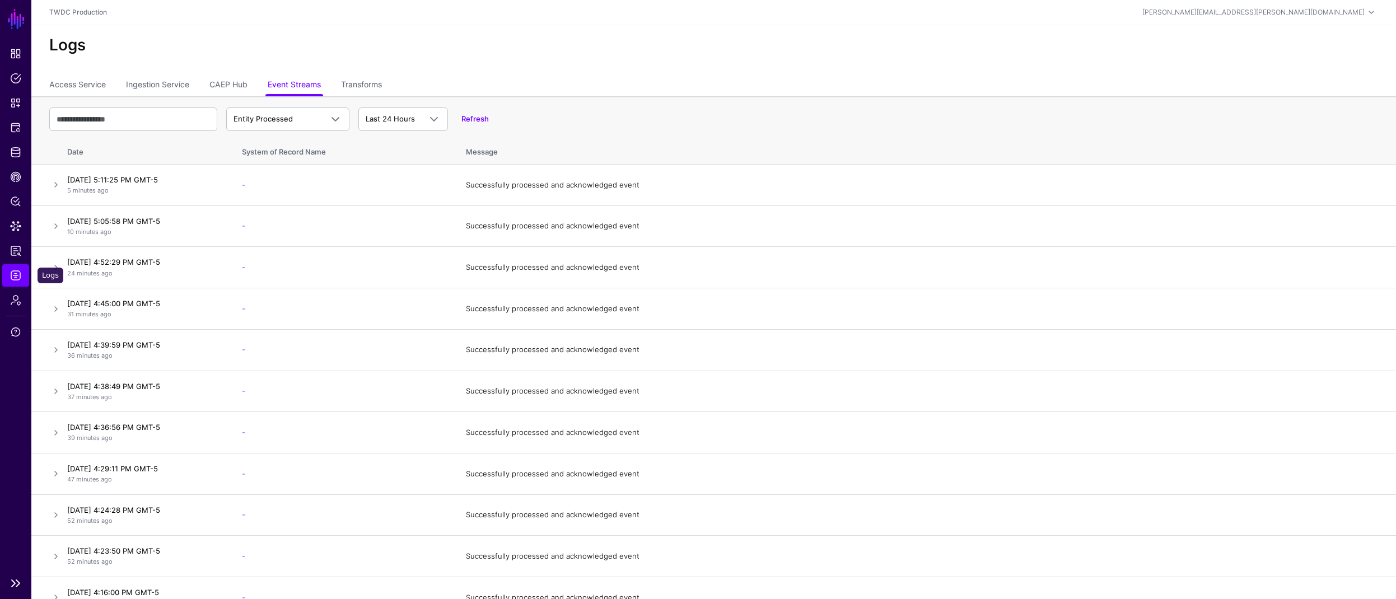
click at [13, 272] on span "Logs" at bounding box center [15, 275] width 11 height 11
